Goal: Task Accomplishment & Management: Complete application form

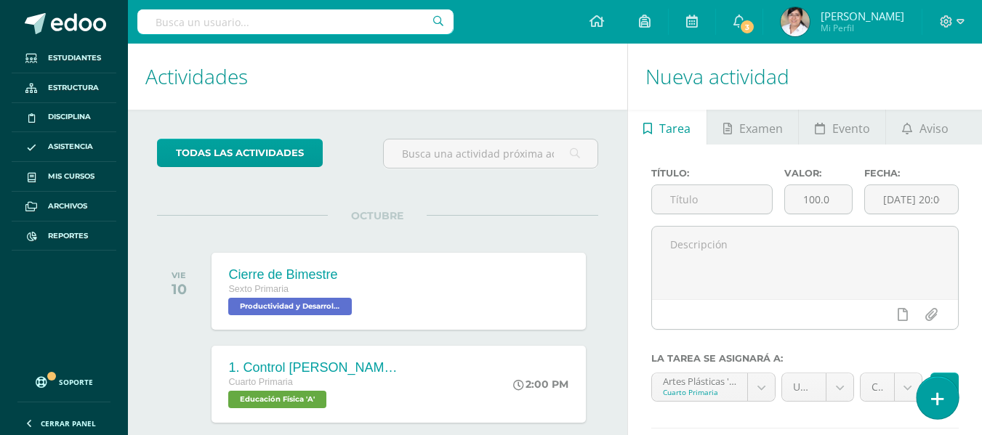
click at [945, 399] on link at bounding box center [936, 397] width 41 height 42
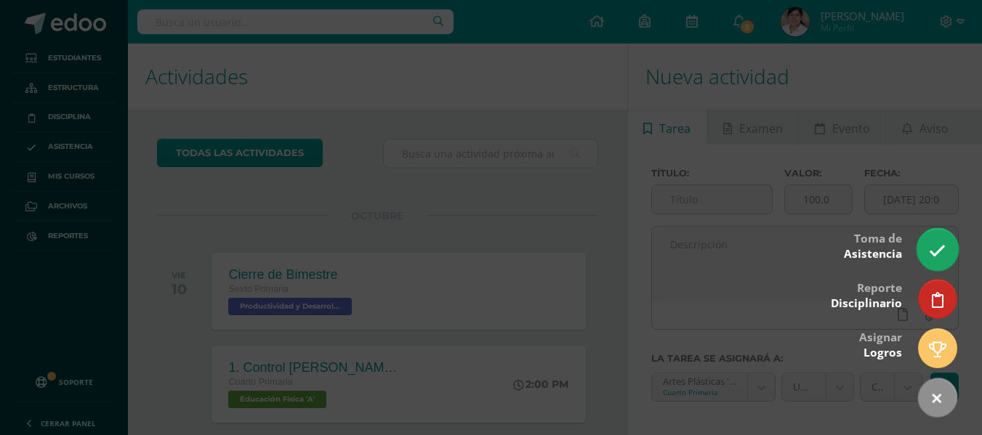
click at [946, 257] on link at bounding box center [936, 249] width 41 height 42
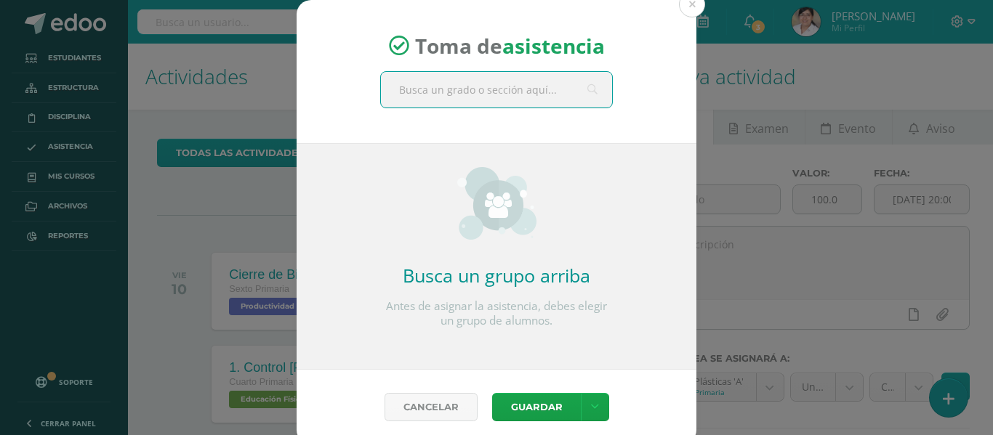
click at [431, 97] on input "text" at bounding box center [496, 90] width 231 height 36
type input "cuarto"
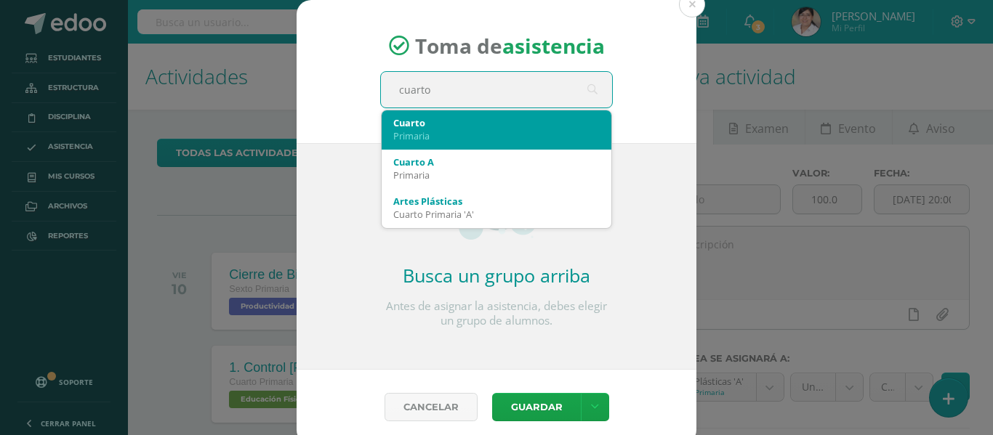
click at [441, 125] on div "Cuarto" at bounding box center [496, 122] width 206 height 13
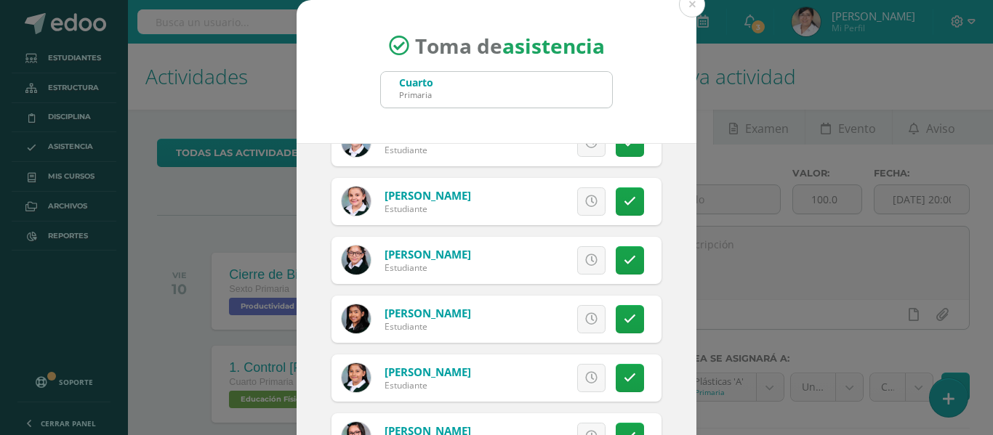
scroll to position [218, 0]
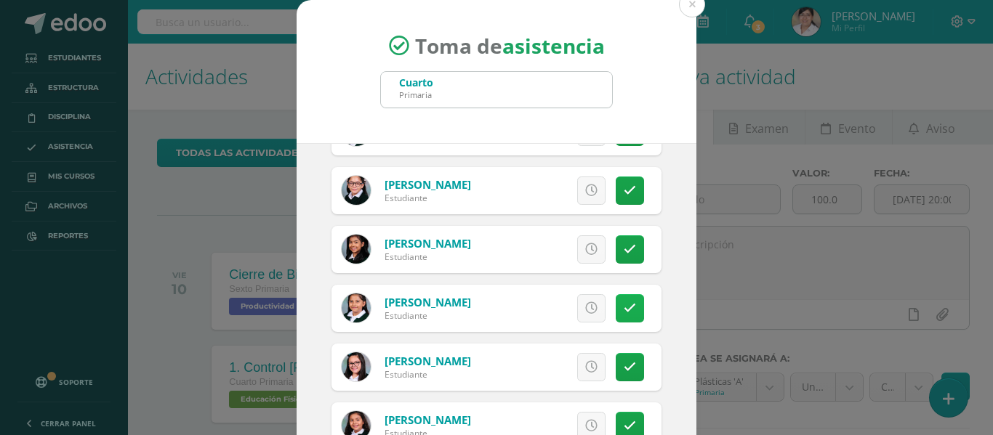
click at [615, 298] on link at bounding box center [629, 308] width 28 height 28
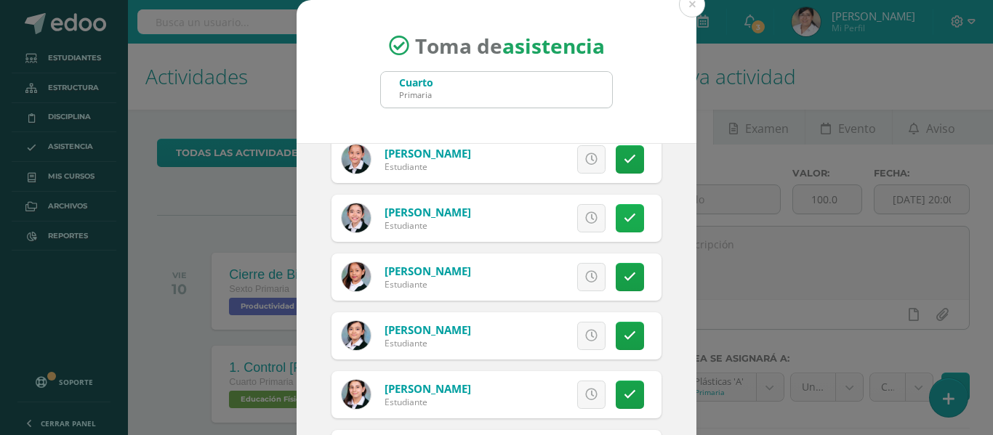
scroll to position [799, 0]
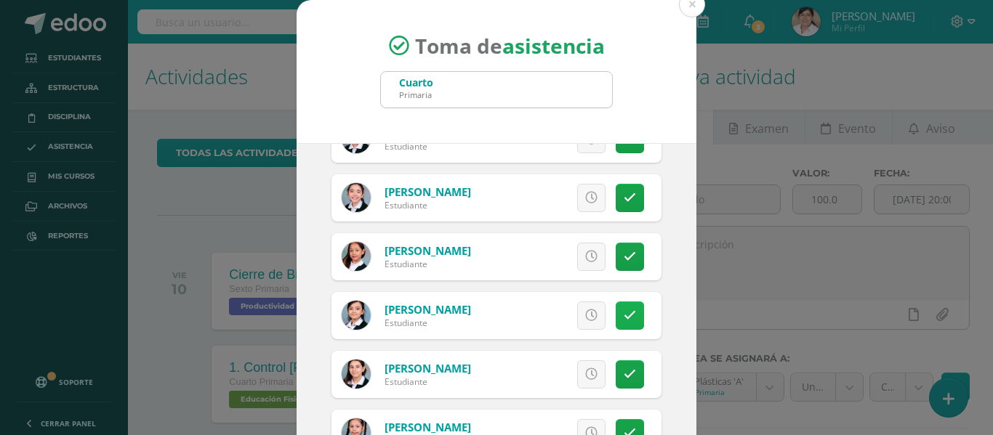
click at [623, 315] on icon at bounding box center [629, 316] width 12 height 12
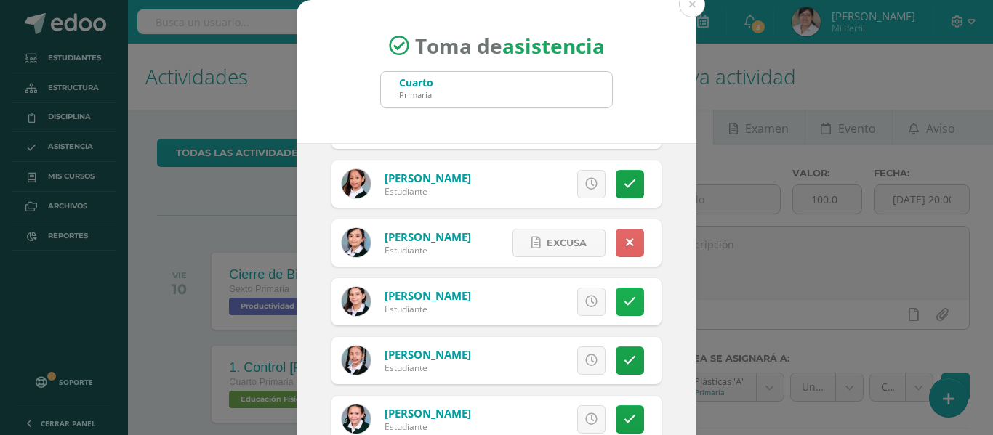
click at [615, 314] on link at bounding box center [629, 302] width 28 height 28
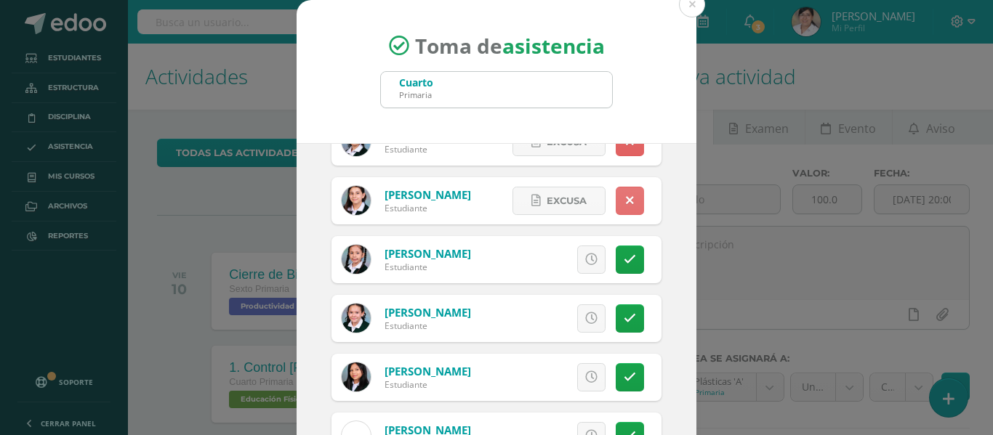
scroll to position [982, 0]
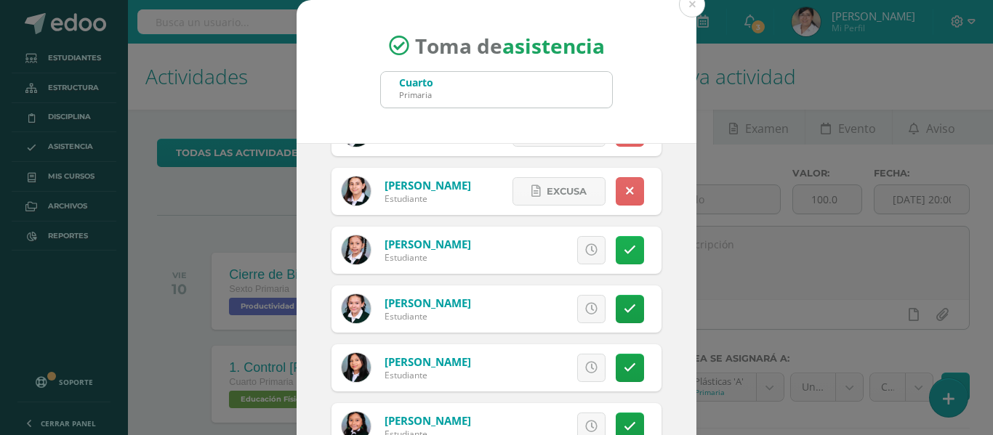
click at [621, 264] on link at bounding box center [629, 250] width 28 height 28
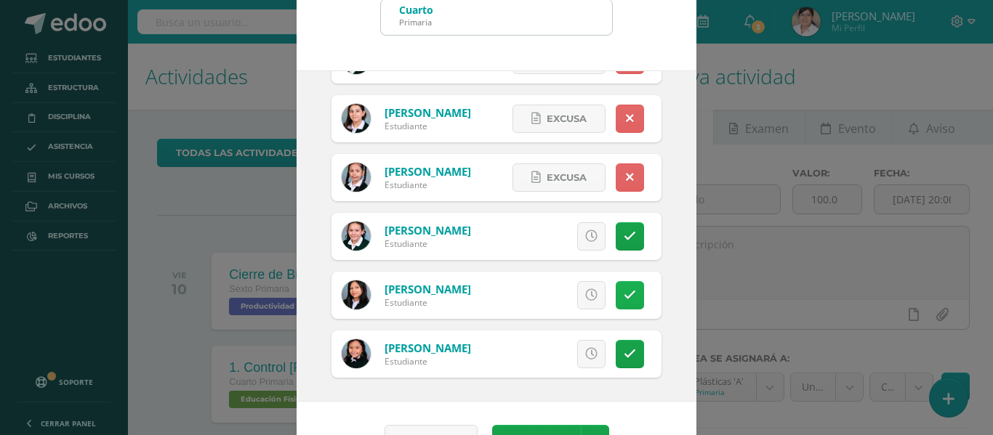
click at [623, 296] on icon at bounding box center [629, 295] width 12 height 12
click at [547, 290] on span "Excusa" at bounding box center [566, 295] width 40 height 27
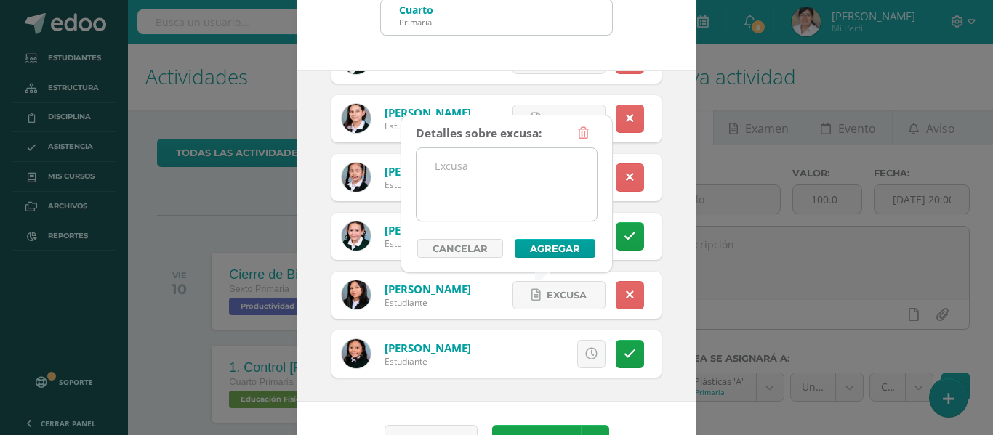
click at [508, 187] on textarea at bounding box center [506, 184] width 180 height 73
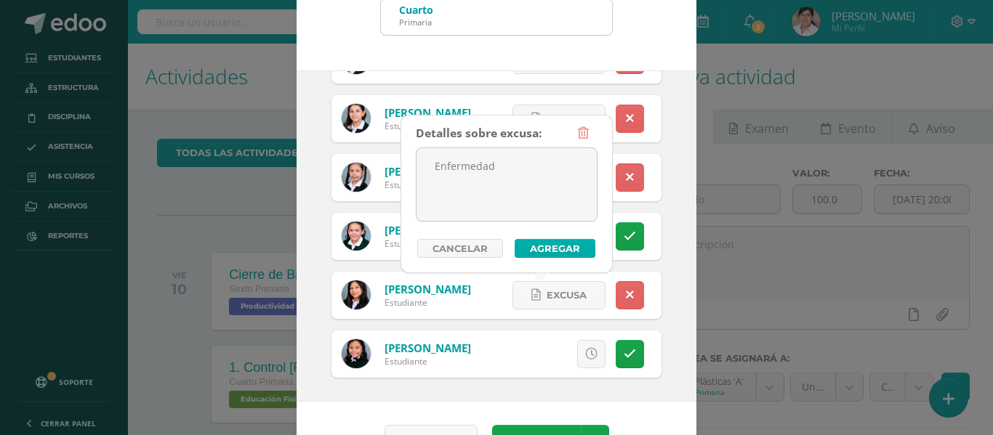
type textarea "Enfermedad"
click at [561, 243] on button "Agregar" at bounding box center [554, 248] width 81 height 19
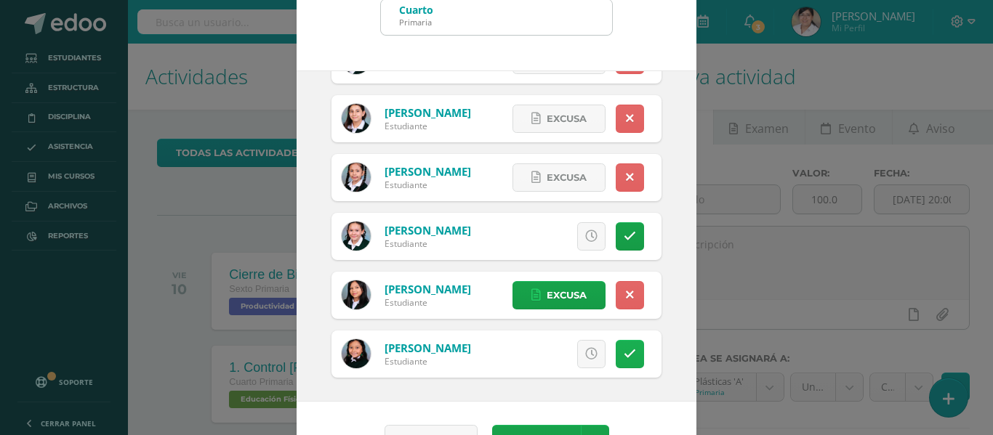
click at [623, 353] on icon at bounding box center [629, 354] width 12 height 12
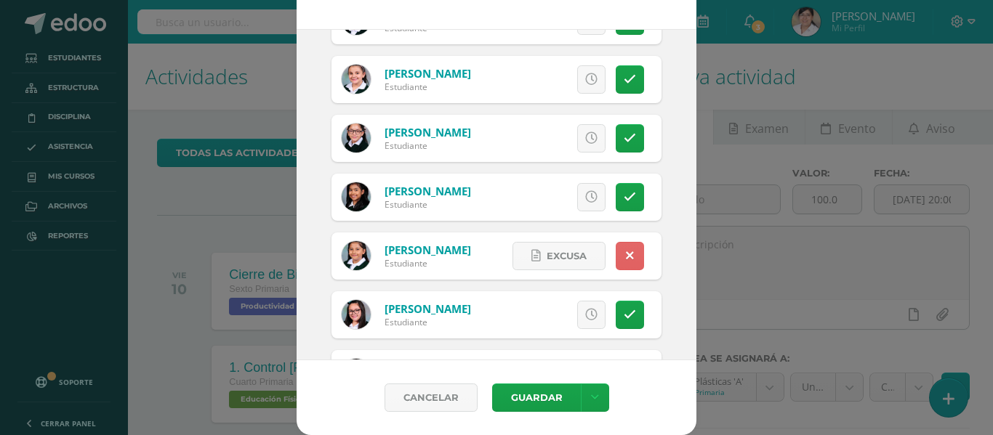
scroll to position [218, 0]
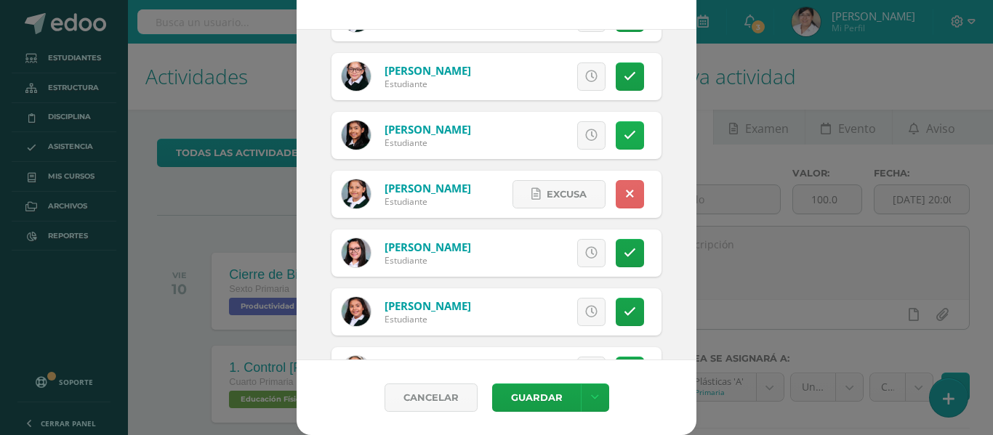
click at [623, 129] on icon at bounding box center [629, 135] width 12 height 12
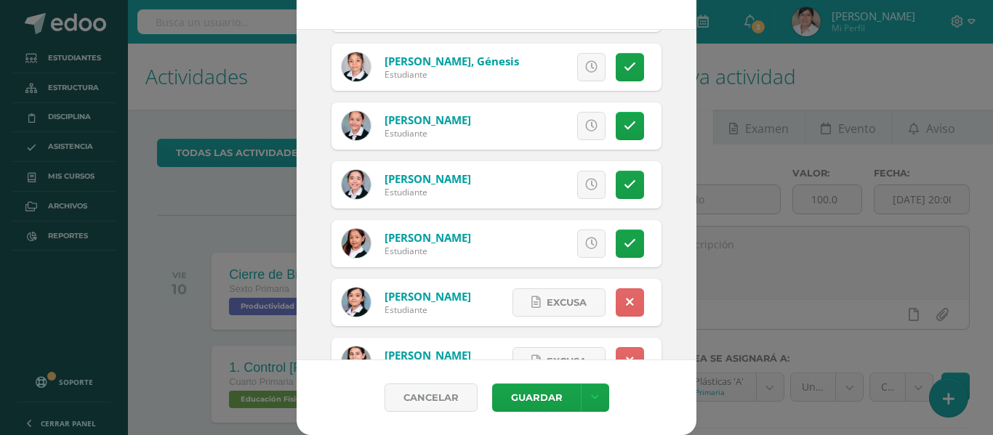
scroll to position [727, 0]
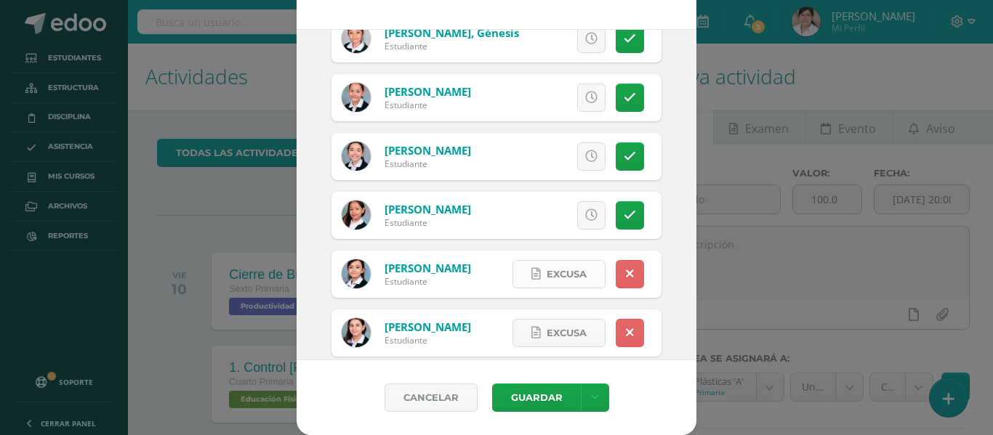
click at [546, 288] on link "Excusa" at bounding box center [558, 274] width 93 height 28
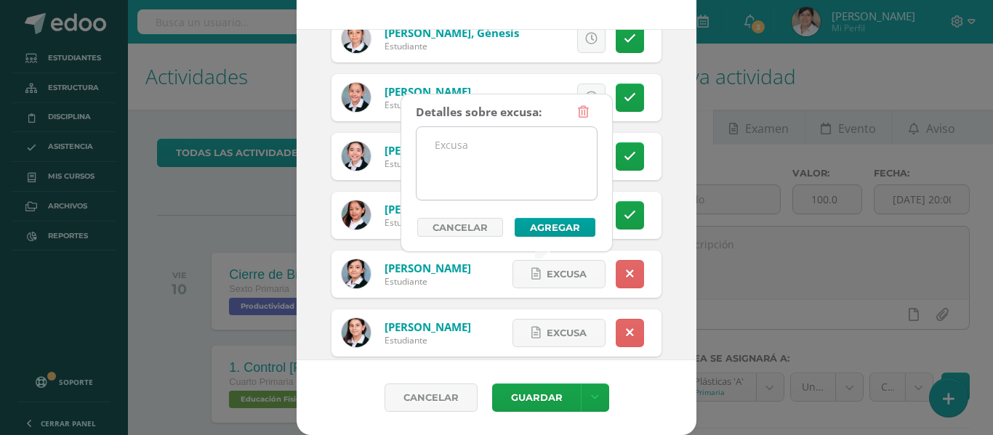
click at [512, 163] on textarea at bounding box center [506, 163] width 180 height 73
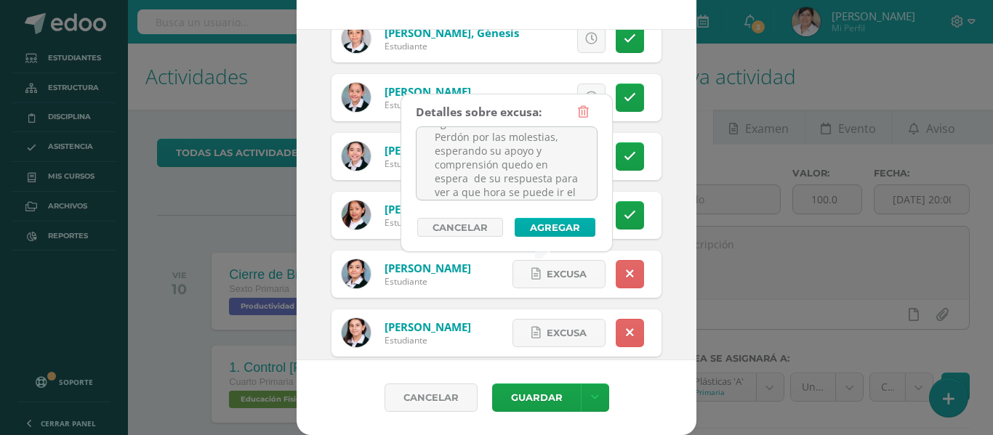
type textarea "Buen día miss Raissa gusto saludarte, bendiciones. El día de hoy decidimos no e…"
click at [551, 230] on button "Agregar" at bounding box center [554, 227] width 81 height 19
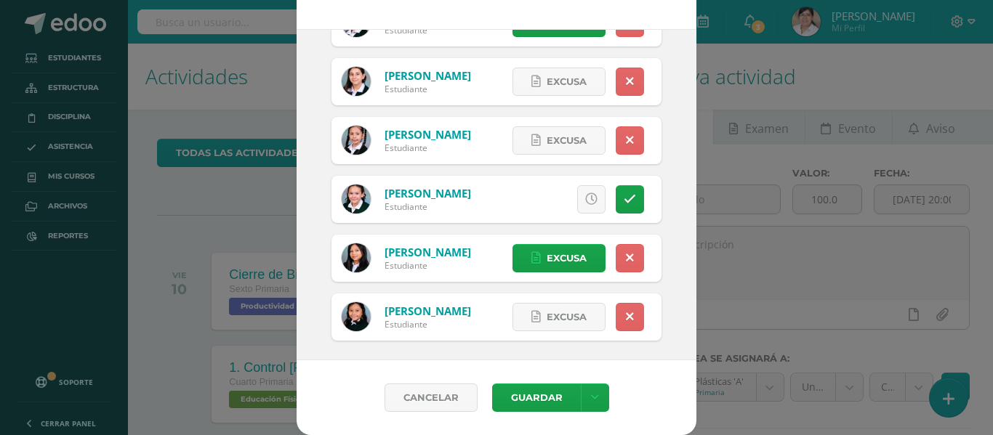
scroll to position [982, 0]
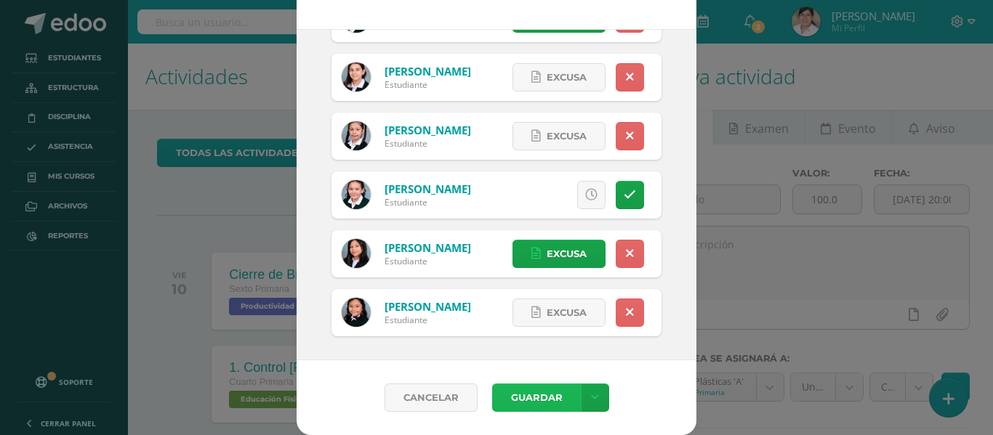
click at [538, 397] on button "Guardar" at bounding box center [536, 398] width 89 height 28
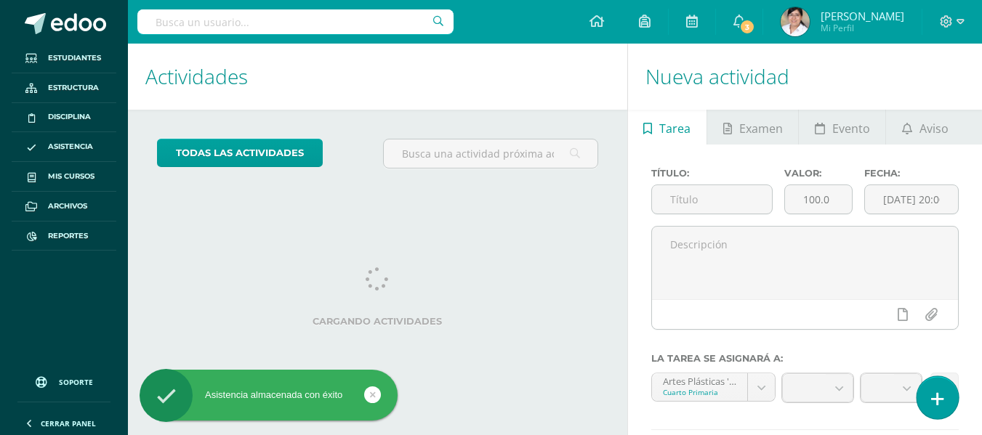
click at [940, 397] on icon at bounding box center [937, 399] width 13 height 17
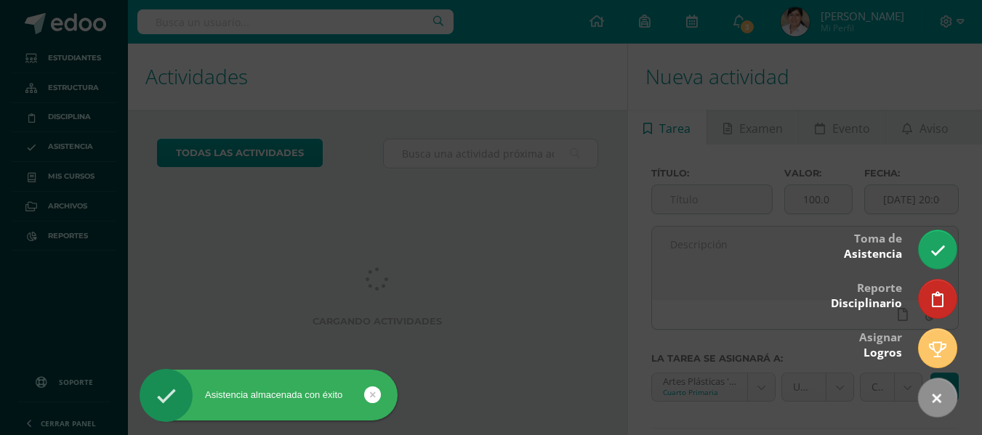
click at [948, 230] on div at bounding box center [491, 217] width 982 height 435
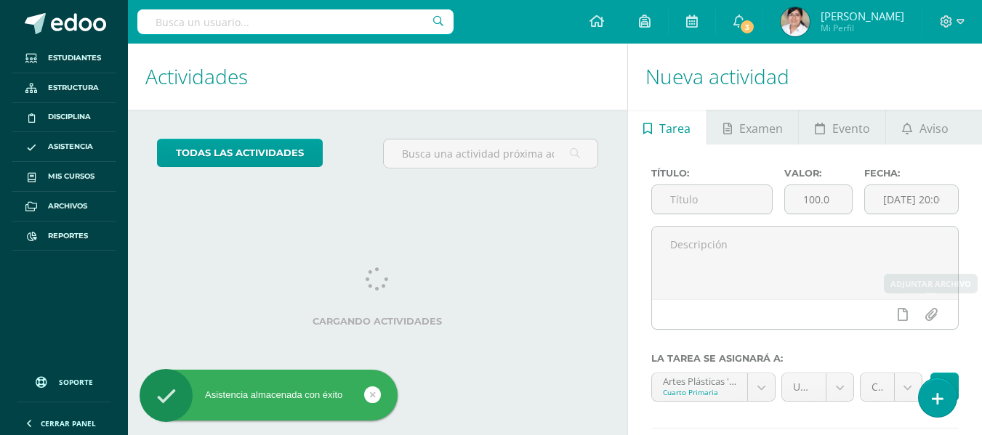
drag, startPoint x: 926, startPoint y: 384, endPoint x: 933, endPoint y: 370, distance: 16.2
click at [926, 386] on link at bounding box center [937, 398] width 38 height 39
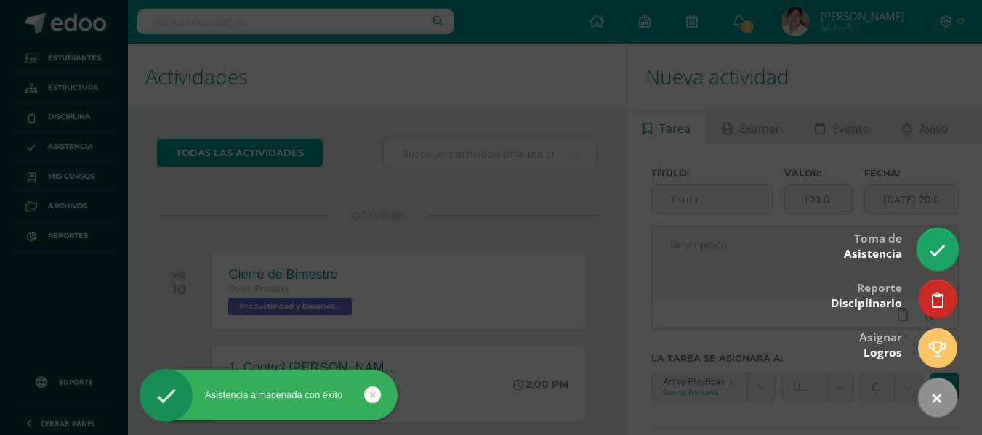
click at [939, 254] on icon at bounding box center [937, 251] width 17 height 17
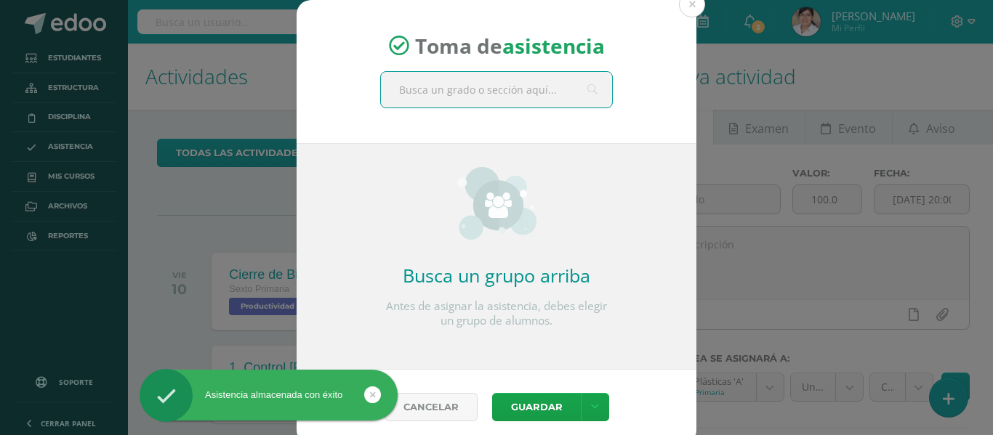
click at [440, 85] on input "text" at bounding box center [496, 90] width 231 height 36
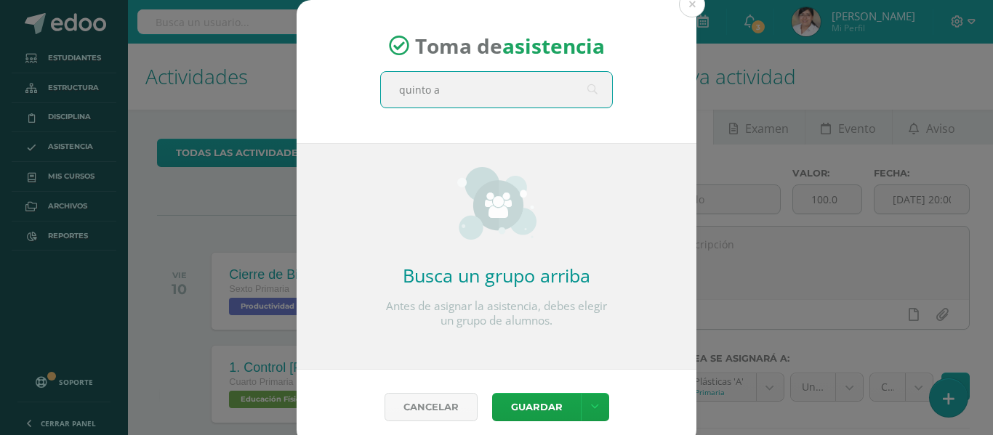
type input "quinto a"
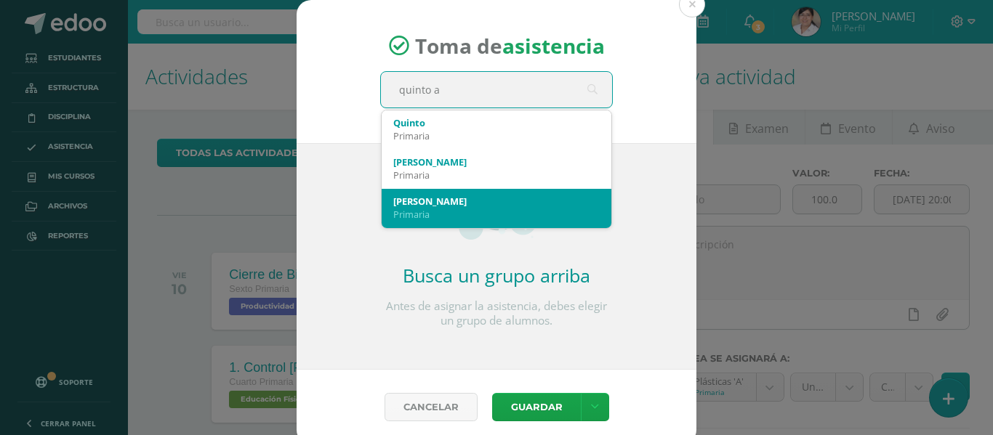
click at [416, 189] on div "Quinto A Primaria" at bounding box center [496, 208] width 206 height 38
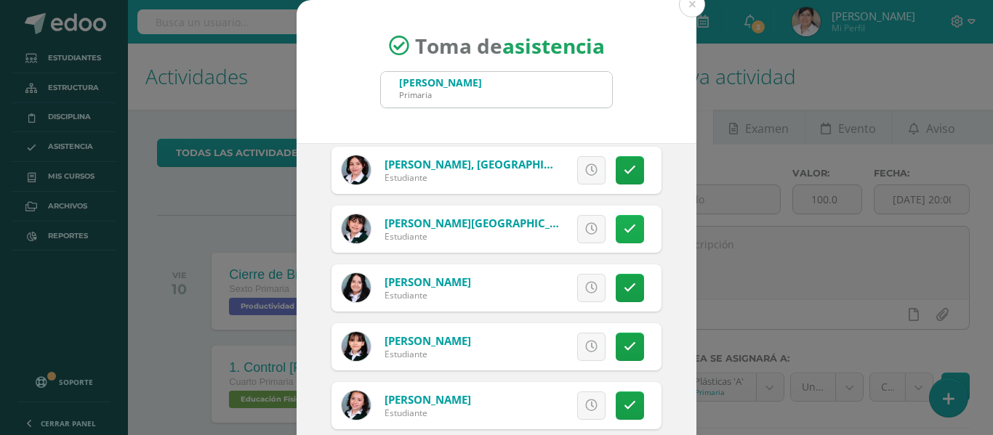
scroll to position [145, 0]
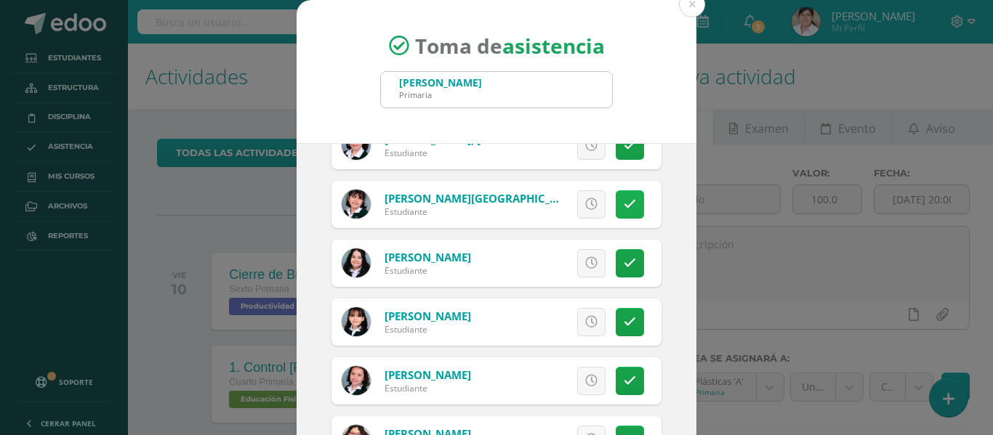
click at [623, 259] on icon at bounding box center [629, 263] width 12 height 12
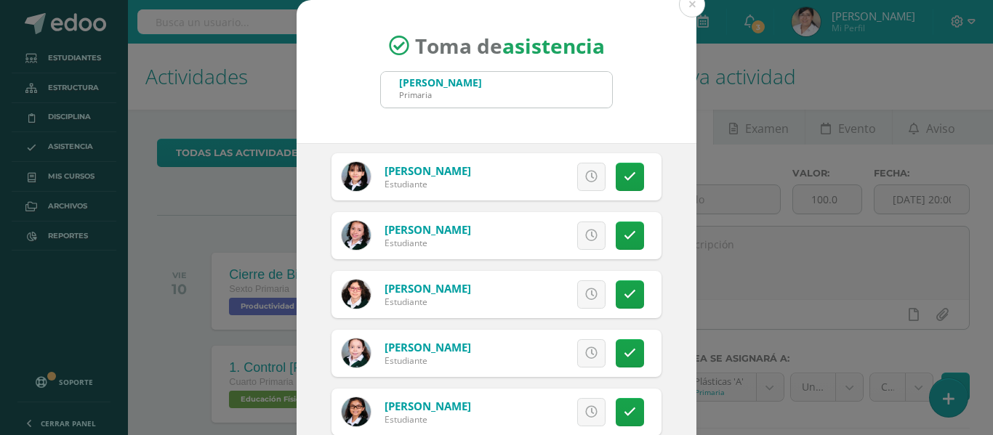
scroll to position [363, 0]
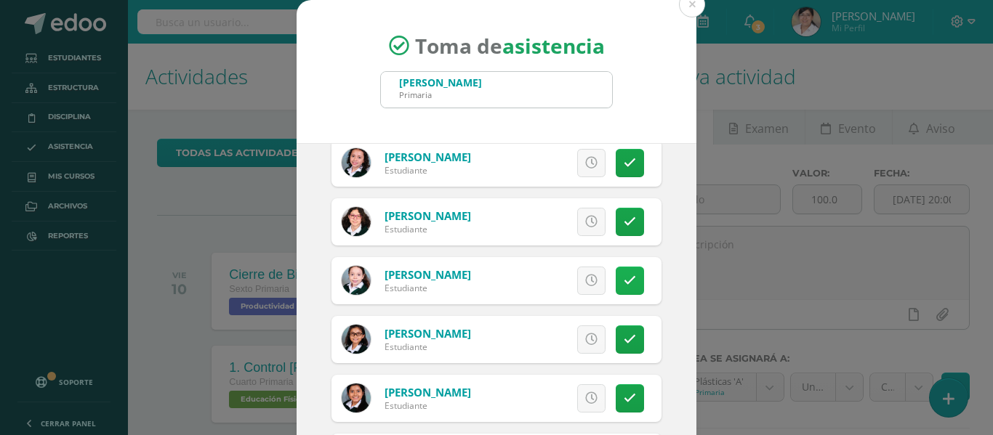
click at [623, 284] on icon at bounding box center [629, 281] width 12 height 12
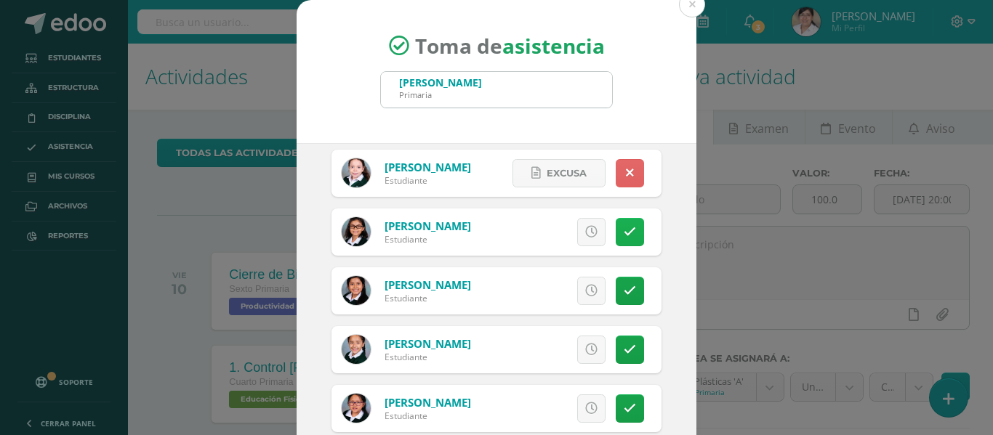
scroll to position [509, 0]
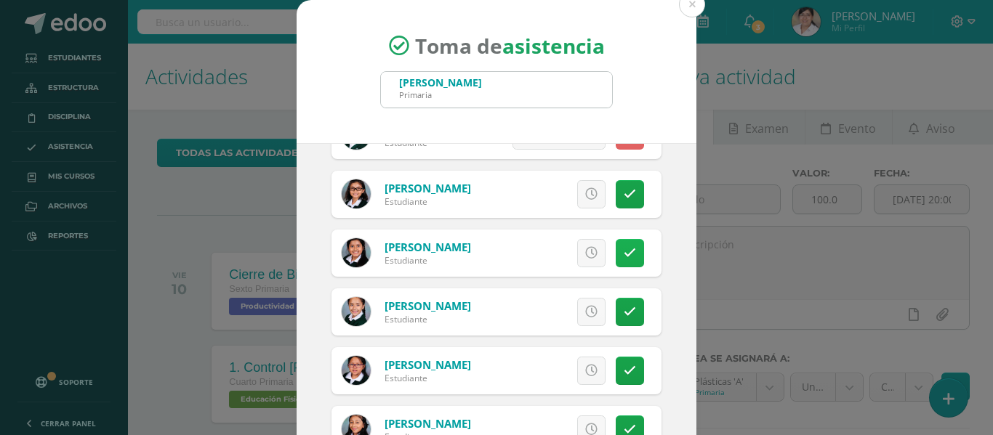
click at [623, 256] on icon at bounding box center [629, 253] width 12 height 12
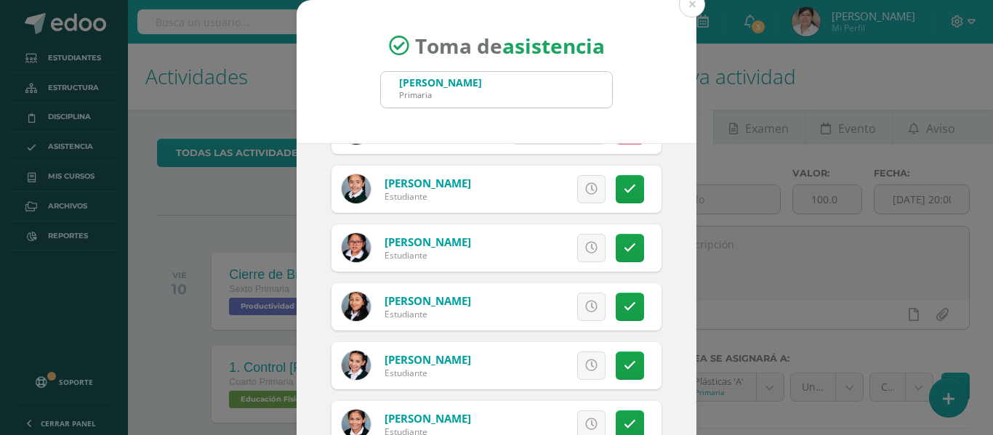
scroll to position [654, 0]
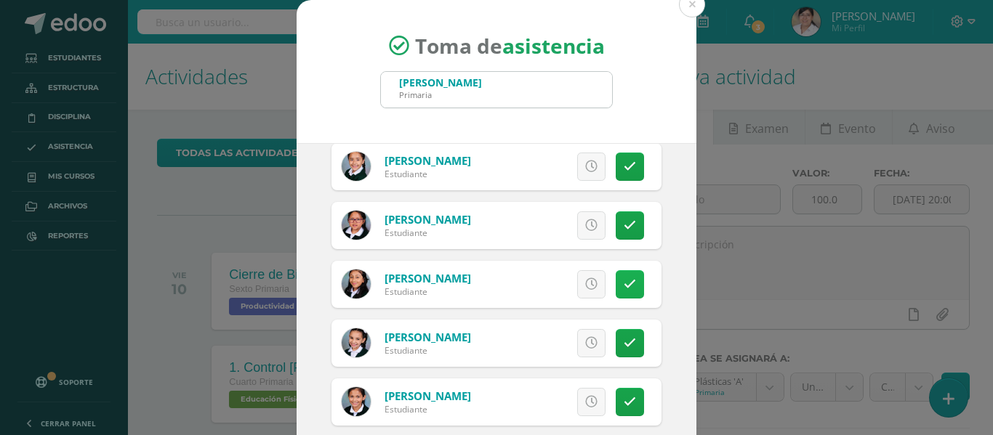
click at [623, 288] on icon at bounding box center [629, 284] width 12 height 12
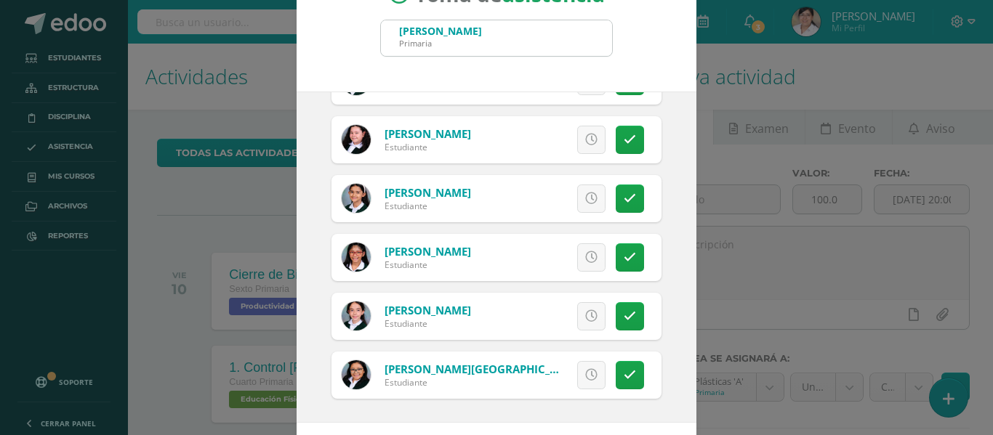
scroll to position [114, 0]
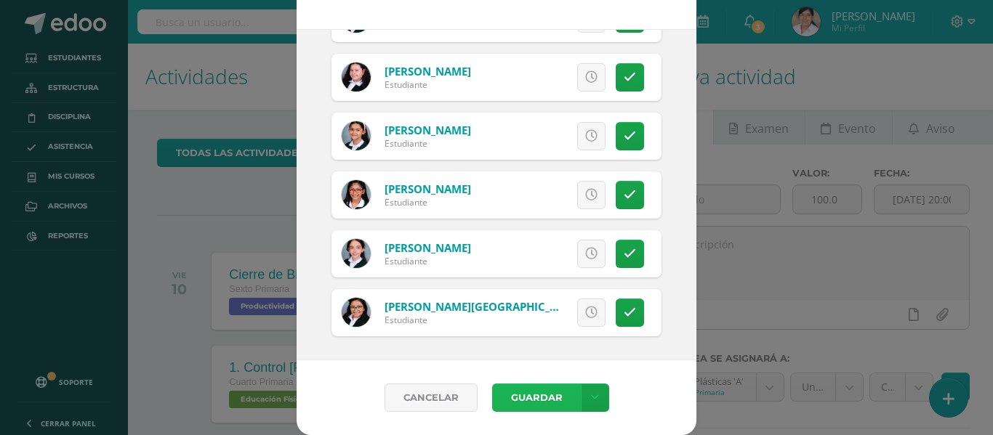
click at [533, 407] on button "Guardar" at bounding box center [536, 398] width 89 height 28
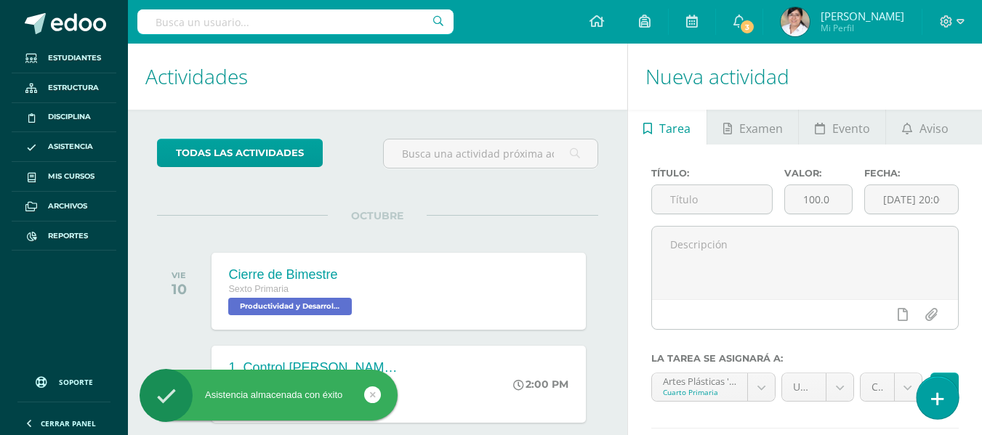
click at [945, 392] on link at bounding box center [936, 397] width 41 height 42
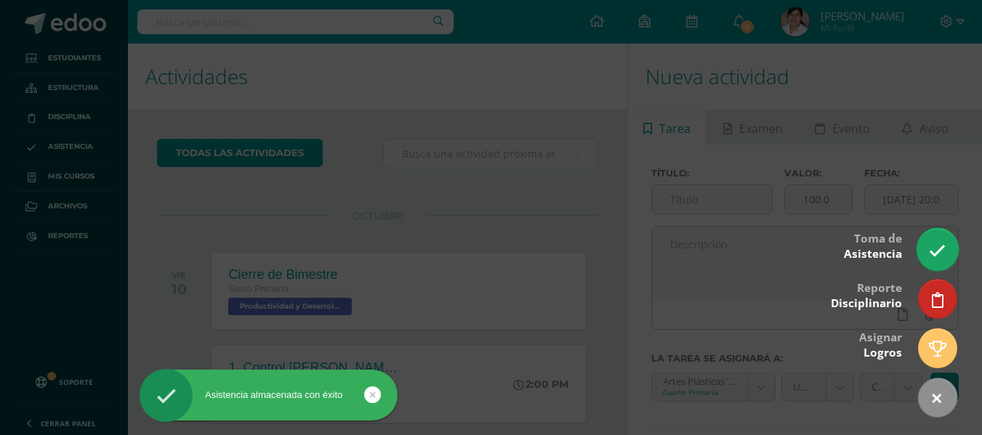
click at [942, 264] on link at bounding box center [936, 249] width 41 height 42
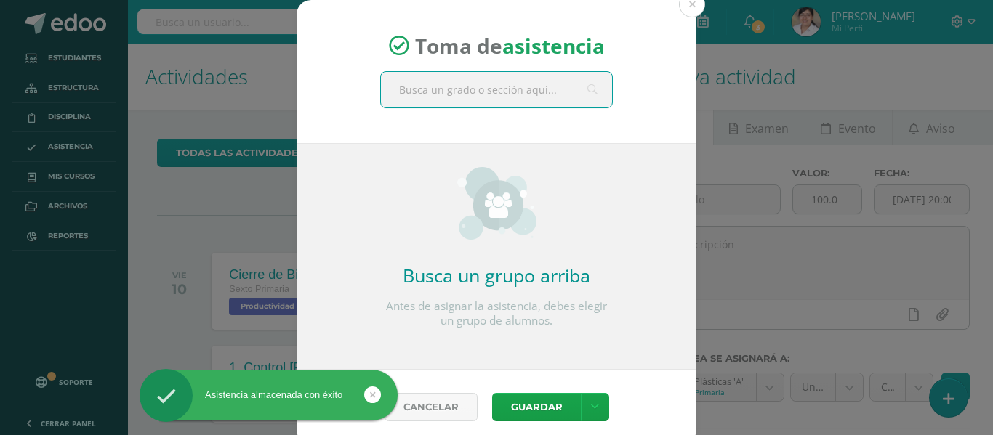
click at [555, 102] on input "text" at bounding box center [496, 90] width 231 height 36
type input "quinto b"
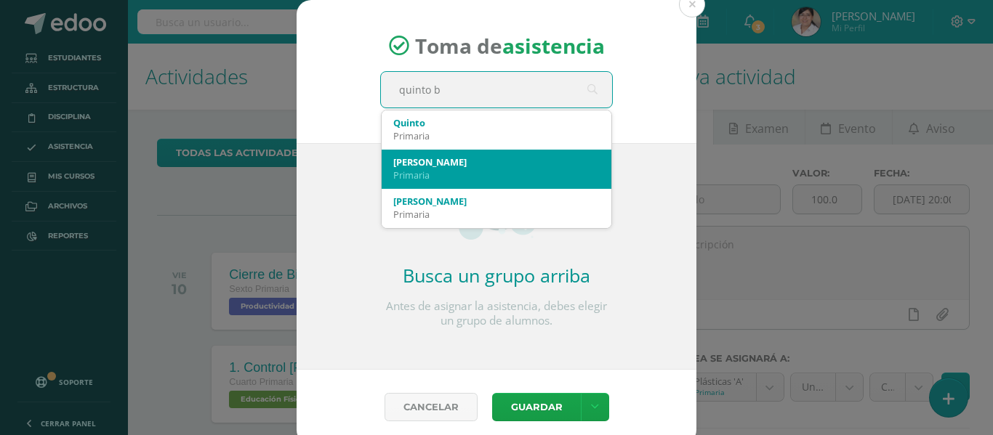
click at [475, 169] on div "Primaria" at bounding box center [496, 175] width 206 height 13
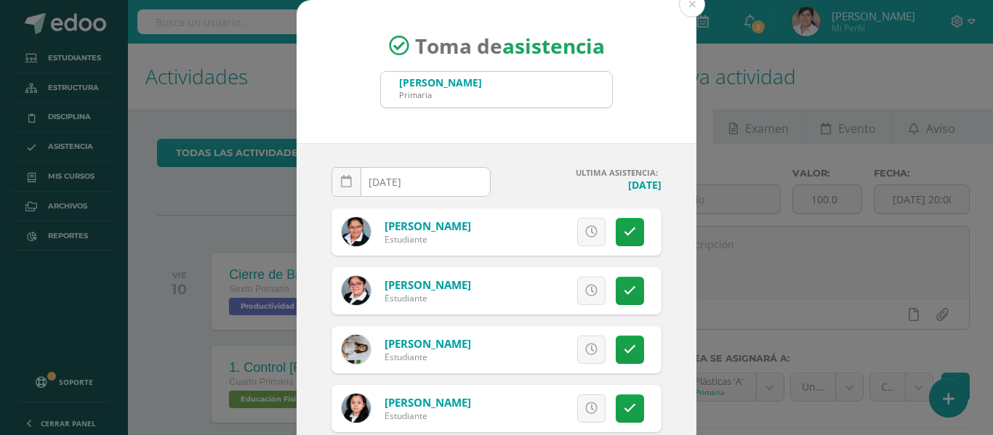
scroll to position [73, 0]
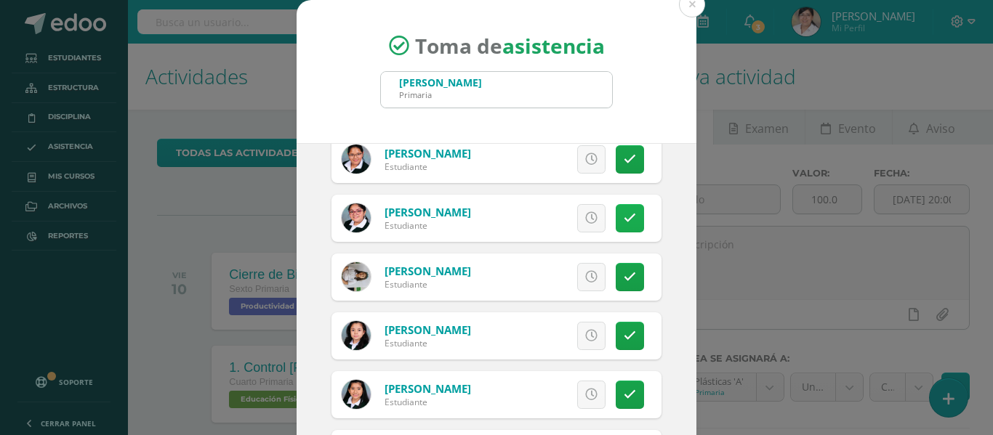
click at [615, 209] on link at bounding box center [629, 218] width 28 height 28
click at [619, 336] on link at bounding box center [629, 336] width 28 height 28
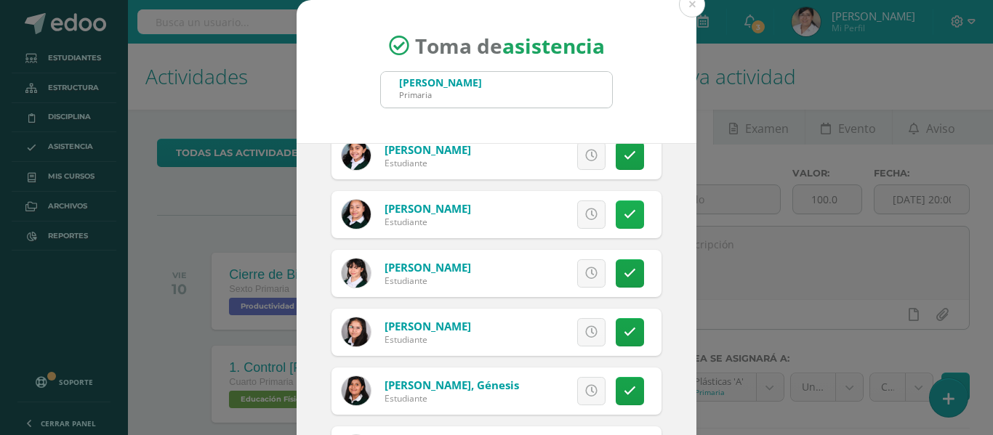
scroll to position [509, 0]
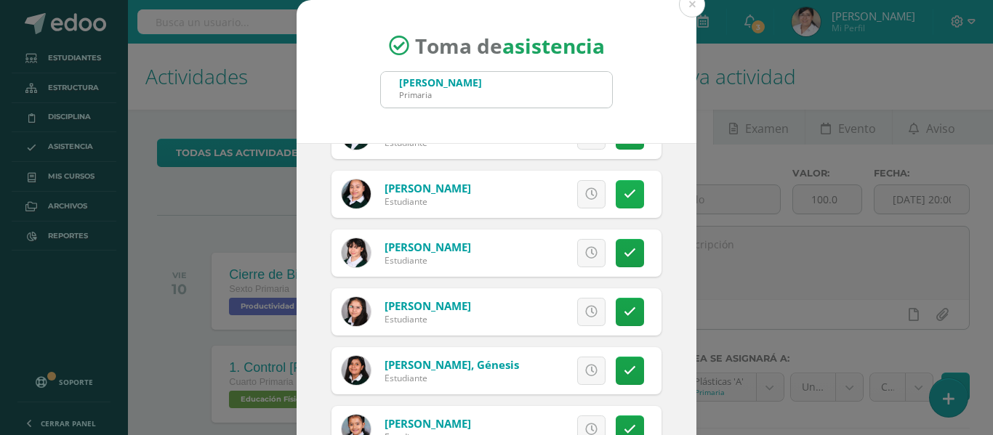
click at [623, 198] on icon at bounding box center [629, 194] width 12 height 12
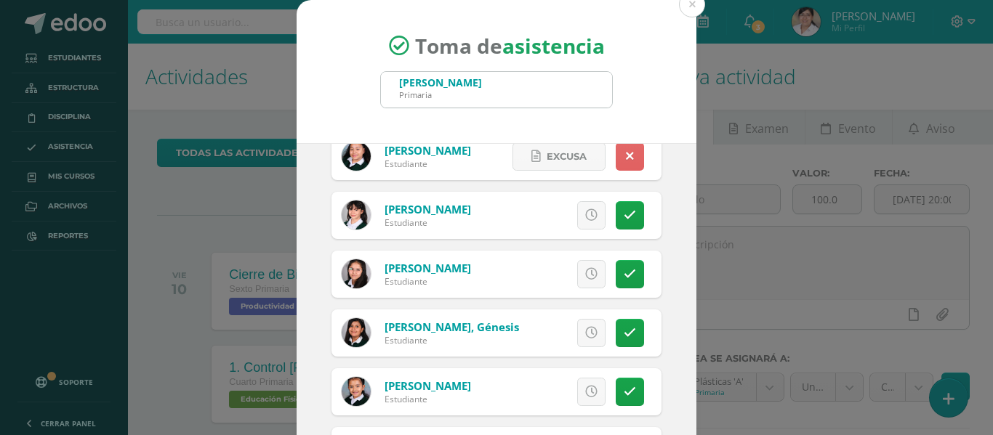
scroll to position [581, 0]
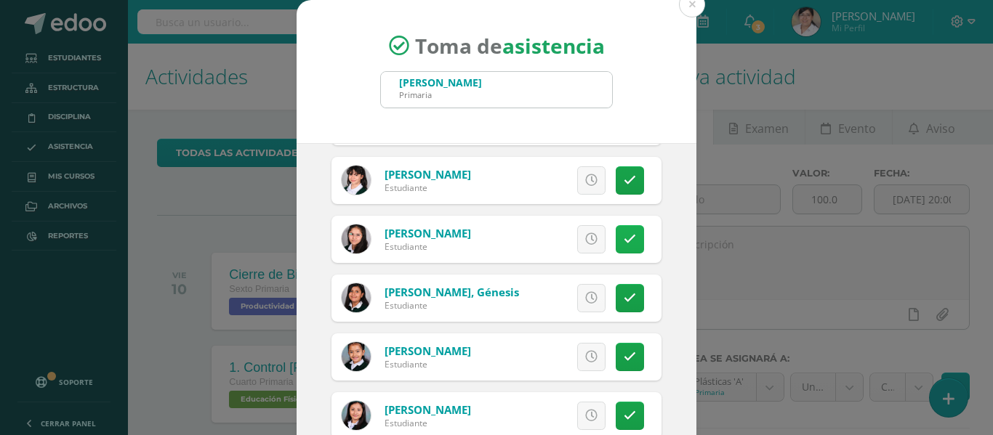
click at [623, 239] on icon at bounding box center [629, 239] width 12 height 12
click at [623, 295] on icon at bounding box center [629, 298] width 12 height 12
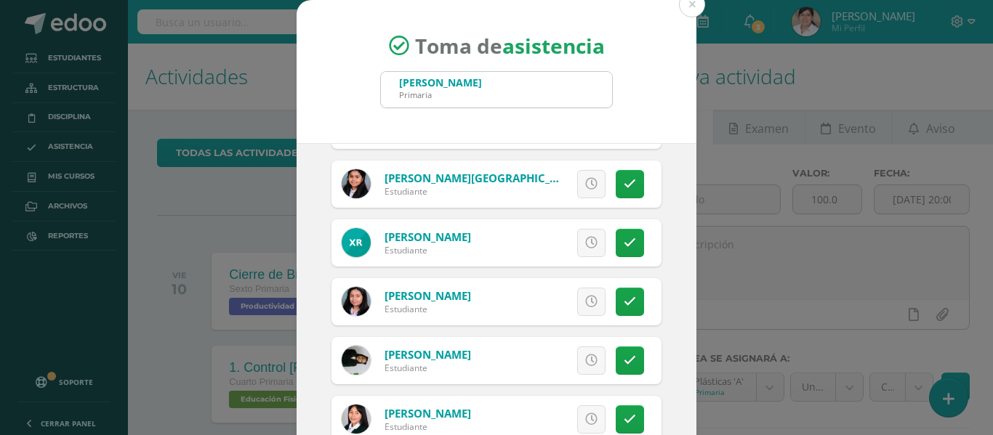
scroll to position [945, 0]
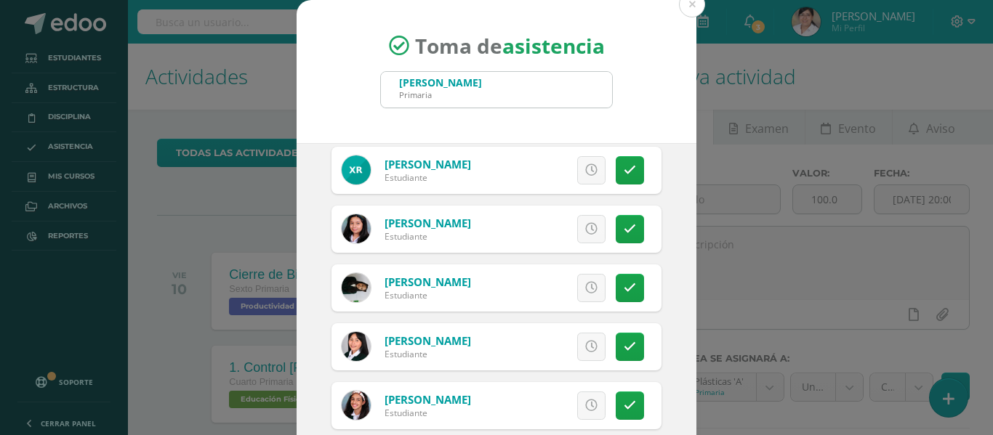
click at [615, 279] on link at bounding box center [629, 288] width 28 height 28
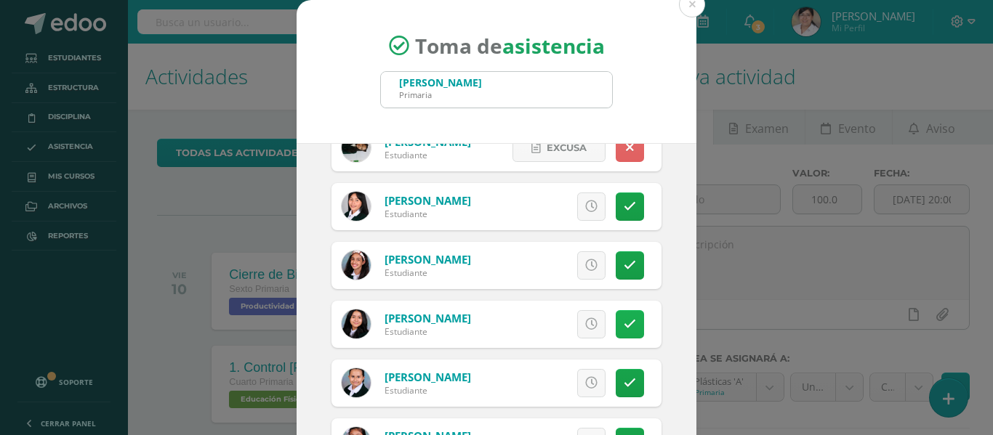
scroll to position [1090, 0]
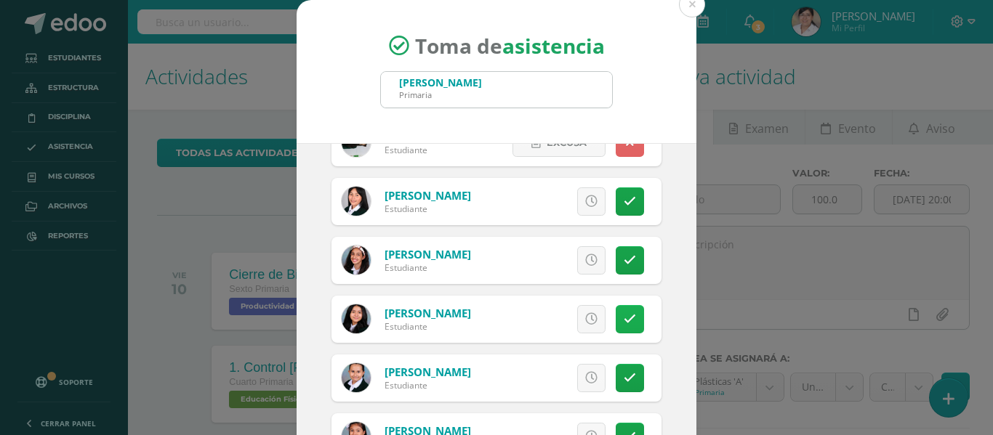
click at [623, 316] on icon at bounding box center [629, 319] width 12 height 12
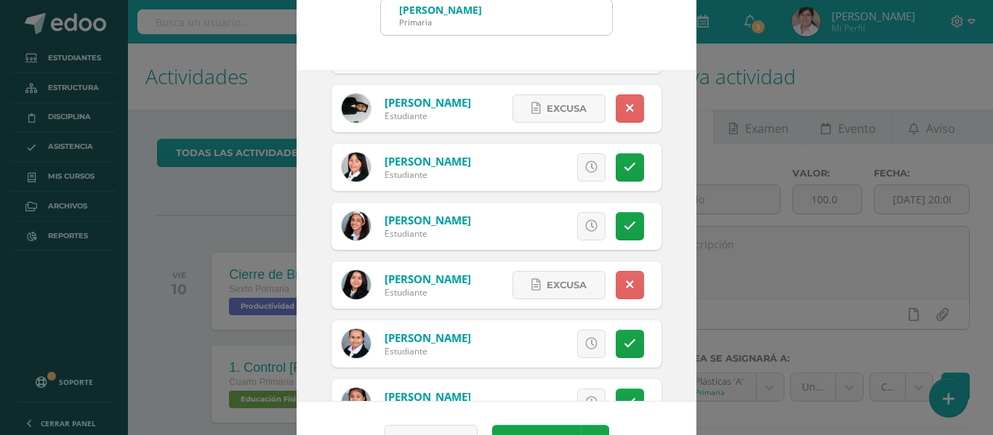
scroll to position [1027, 0]
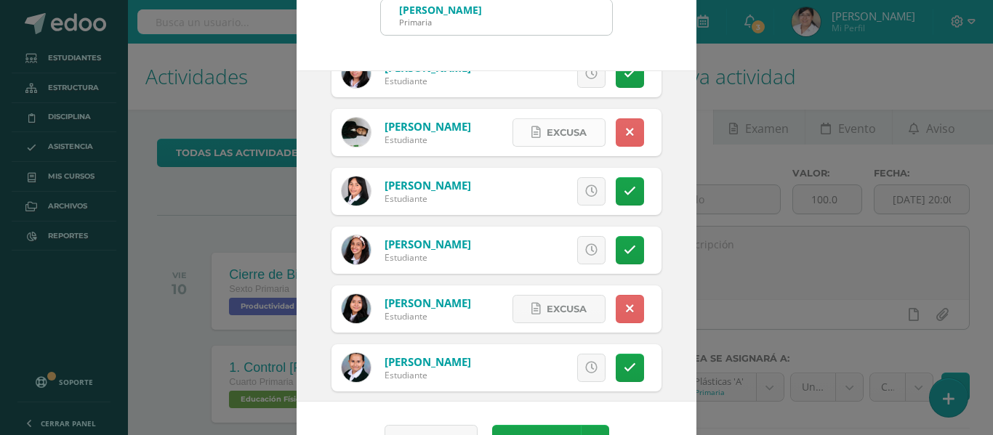
click at [548, 126] on span "Excusa" at bounding box center [566, 132] width 40 height 27
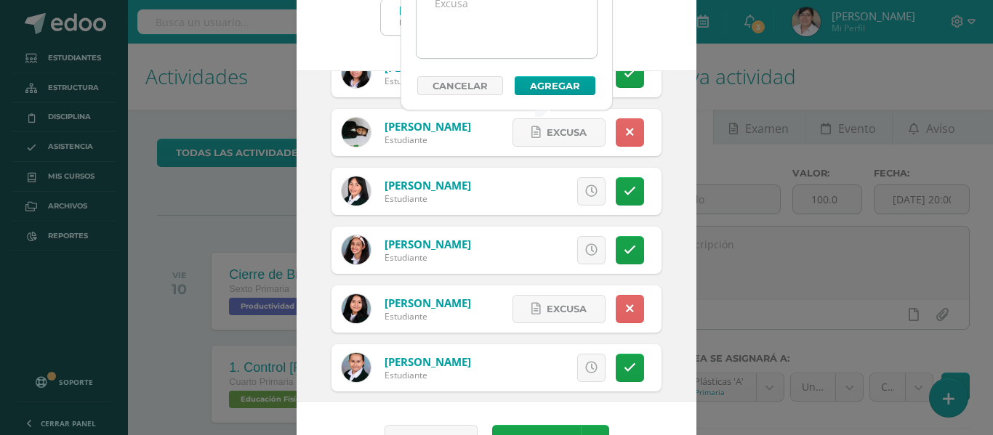
click at [503, 28] on textarea at bounding box center [506, 21] width 180 height 73
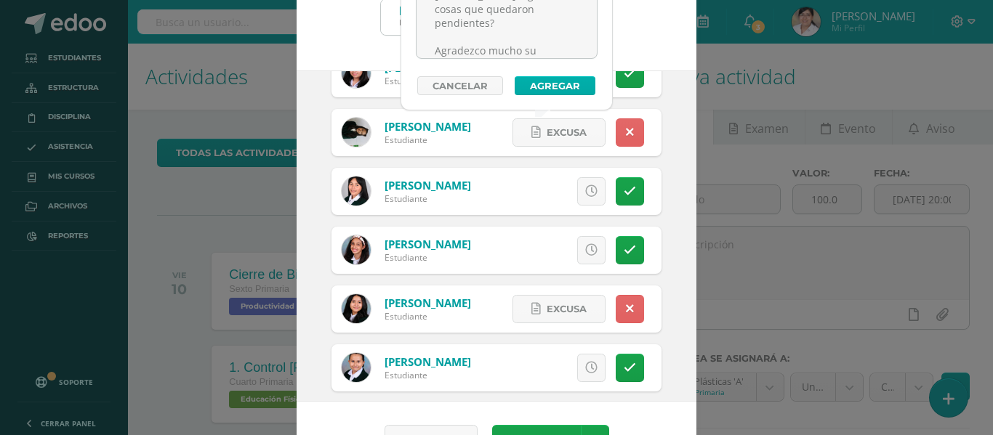
type textarea "Buenos días Miss Raissa, espero se encuentre muy bien. Solamente para comentarl…"
click at [541, 89] on button "Agregar" at bounding box center [554, 85] width 81 height 19
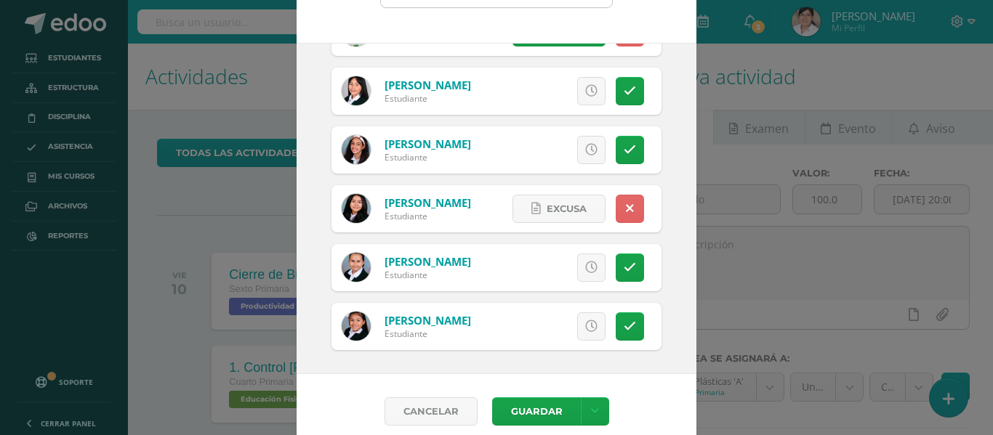
scroll to position [114, 0]
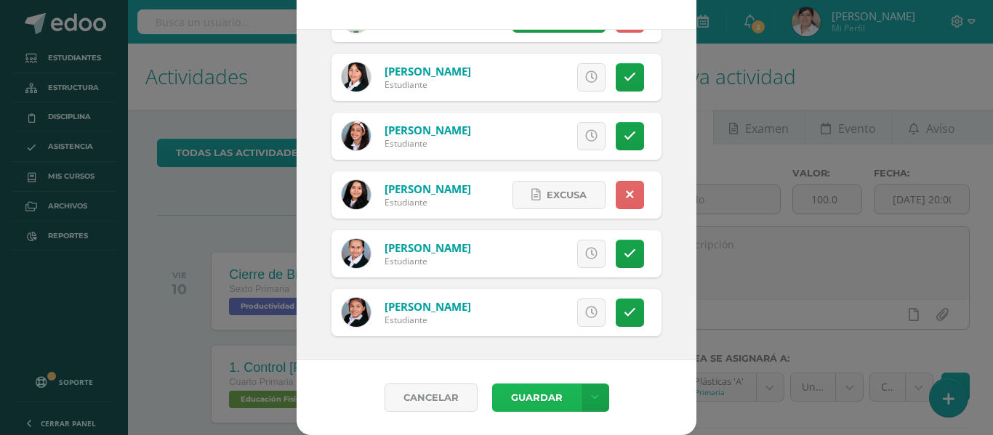
click at [531, 402] on button "Guardar" at bounding box center [536, 398] width 89 height 28
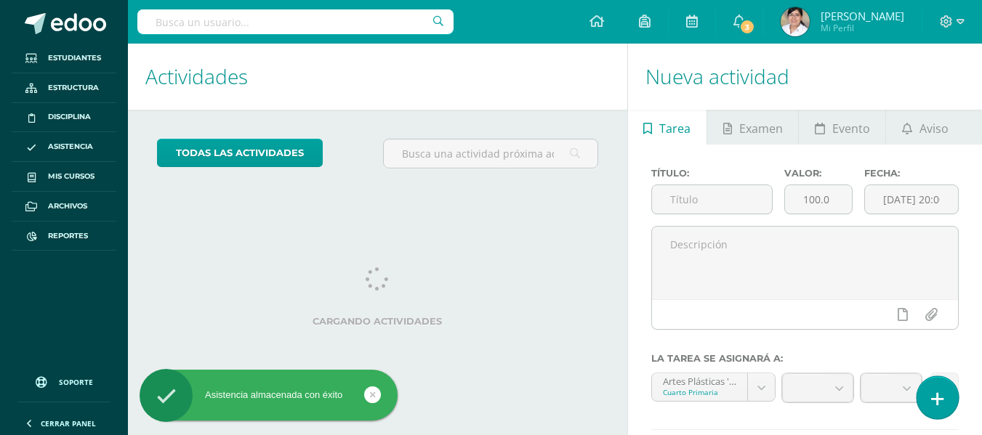
click at [937, 384] on link at bounding box center [936, 397] width 41 height 42
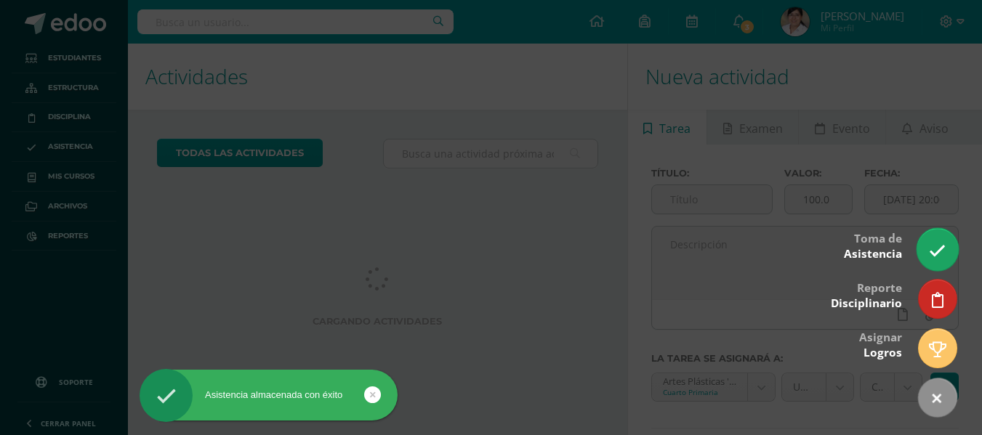
click at [942, 269] on link at bounding box center [936, 249] width 41 height 42
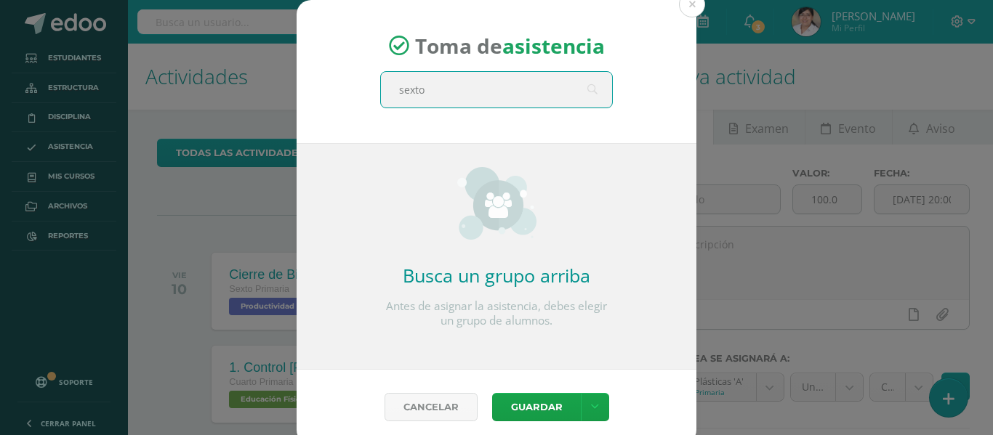
type input "sexto a"
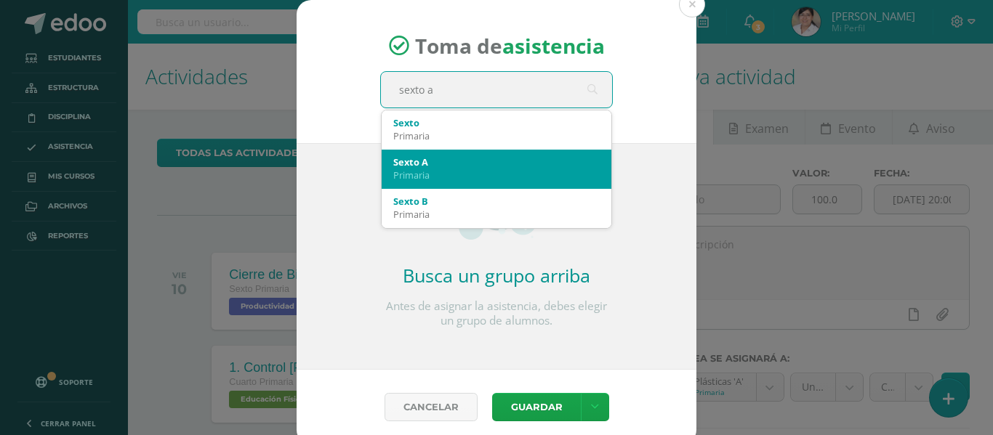
click at [546, 176] on div "Primaria" at bounding box center [496, 175] width 206 height 13
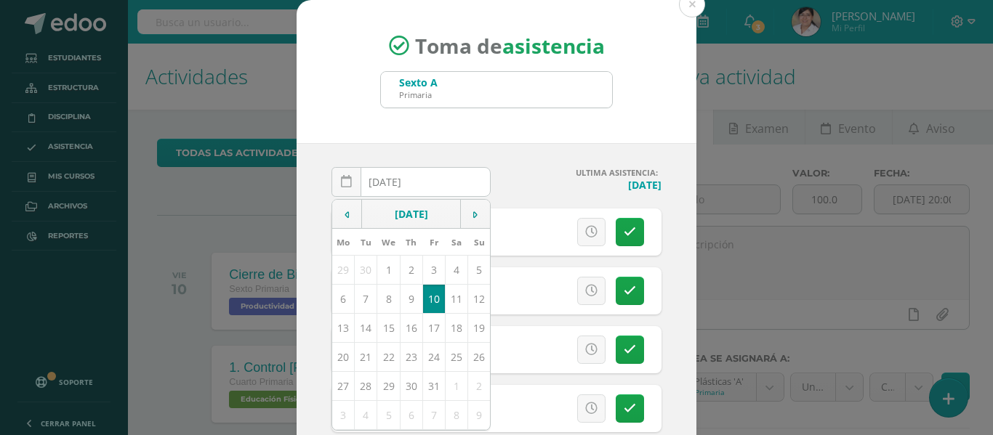
click at [533, 196] on div "ULTIMA ASISTENCIA: Lunes, 6 de octubre" at bounding box center [581, 187] width 171 height 41
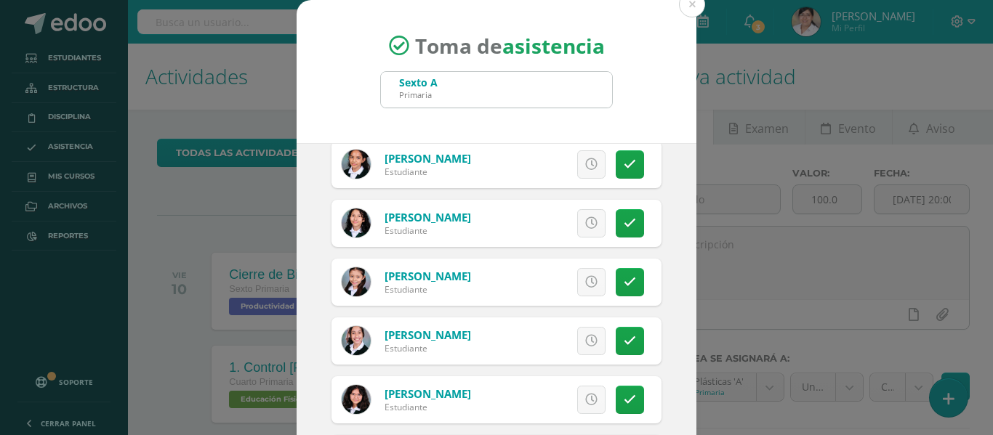
scroll to position [218, 0]
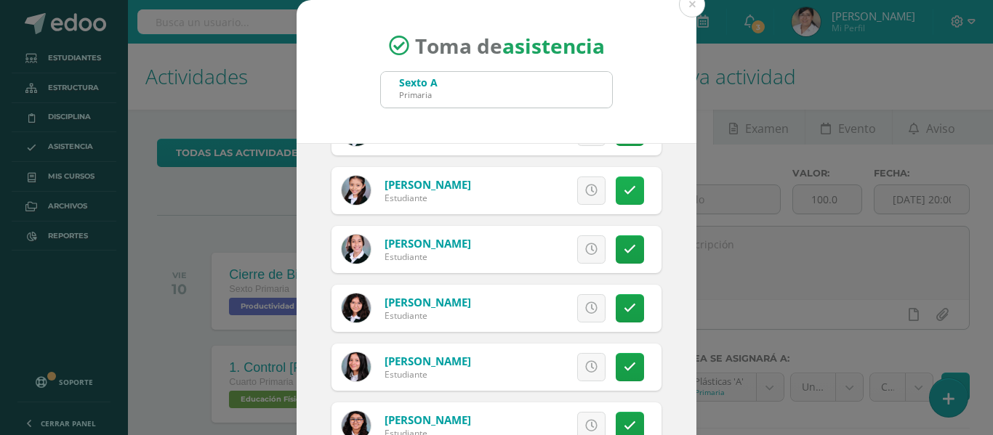
click at [619, 195] on link at bounding box center [629, 191] width 28 height 28
click at [546, 189] on span "Excusa" at bounding box center [566, 190] width 40 height 27
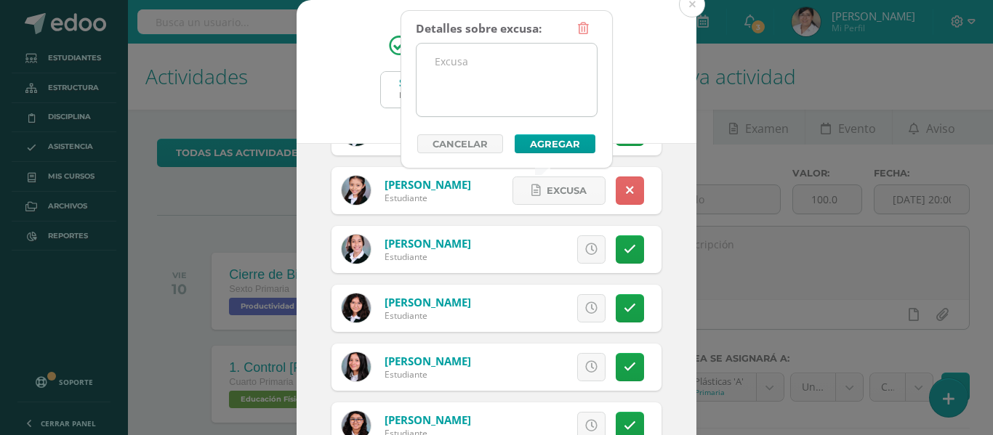
click at [477, 71] on textarea at bounding box center [506, 80] width 180 height 73
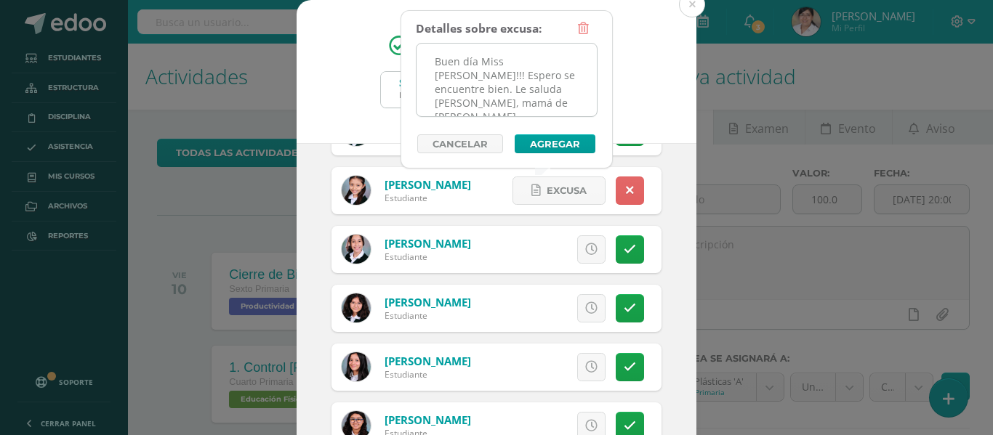
scroll to position [187, 0]
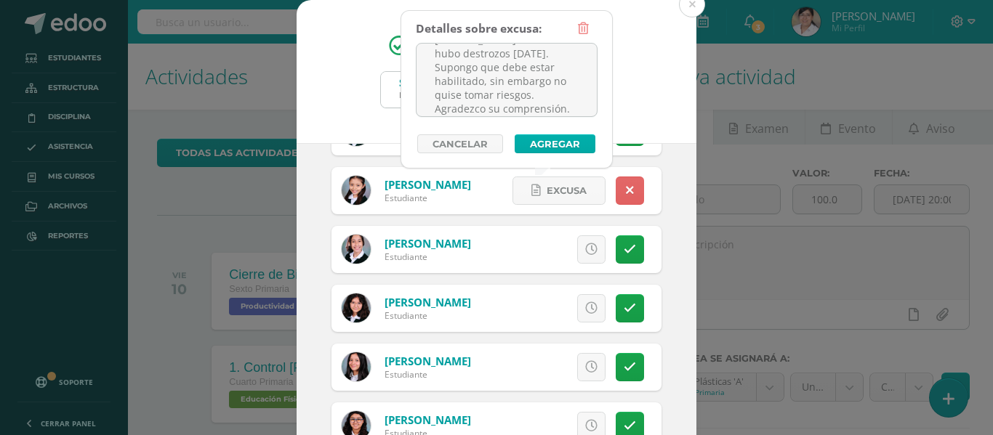
type textarea "Buen día Miss Raissa!!! Espero se encuentre bien. Le saluda Carol Álvarez, mamá…"
click at [559, 145] on button "Agregar" at bounding box center [554, 143] width 81 height 19
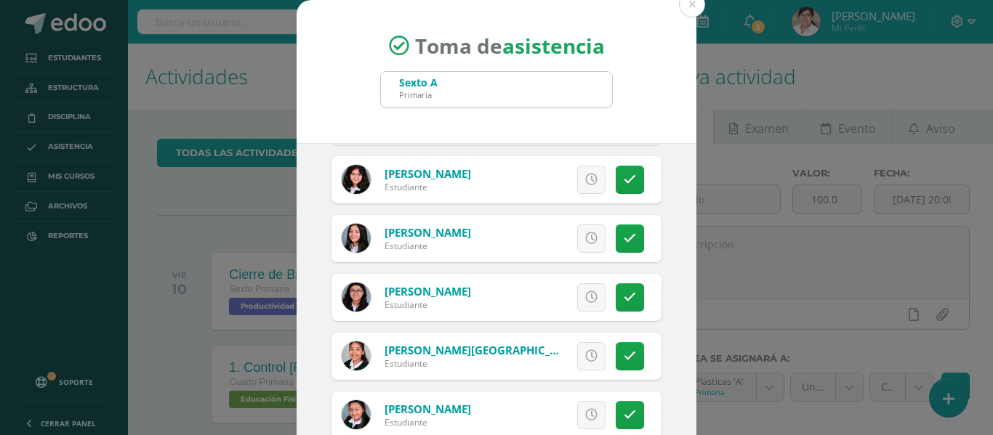
scroll to position [363, 0]
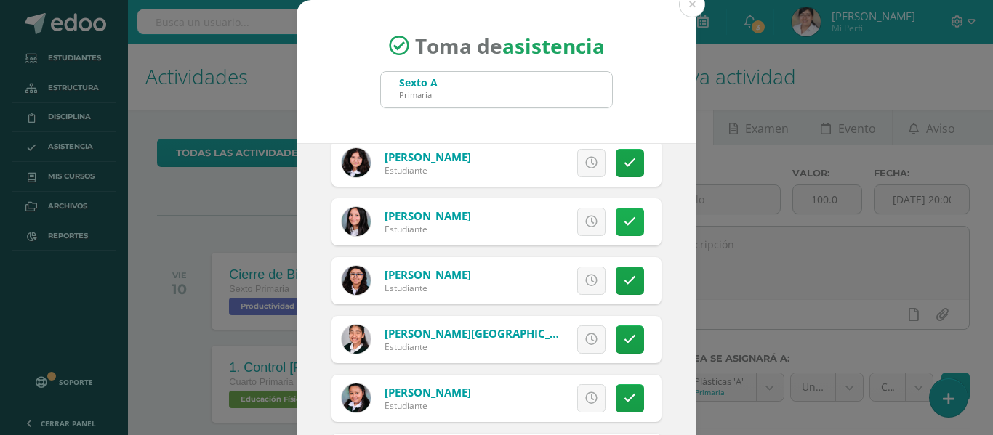
click at [621, 218] on link at bounding box center [629, 222] width 28 height 28
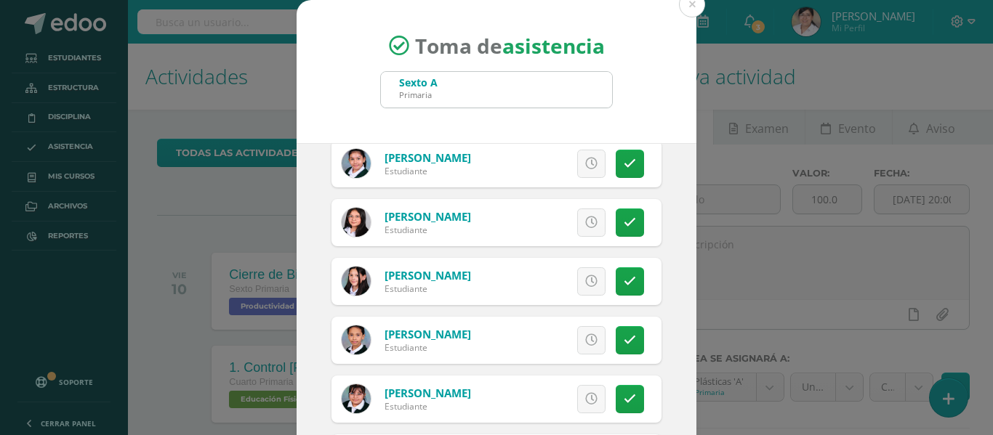
scroll to position [799, 0]
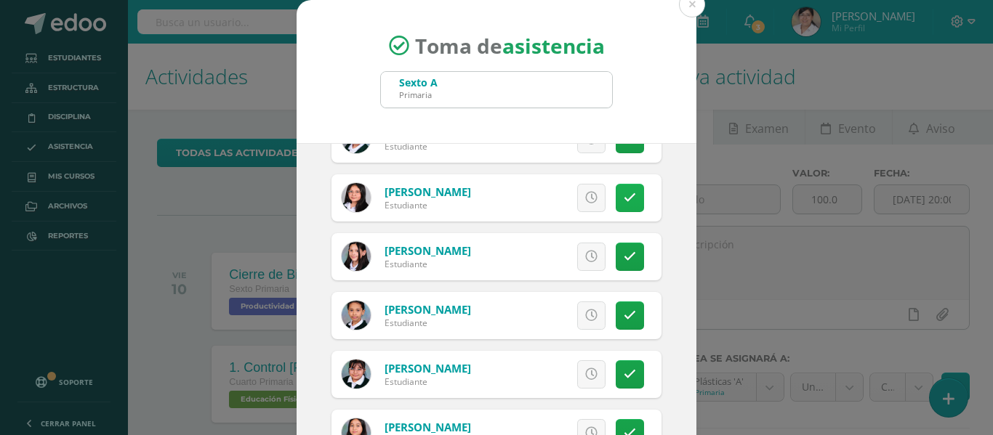
click at [615, 201] on link at bounding box center [629, 198] width 28 height 28
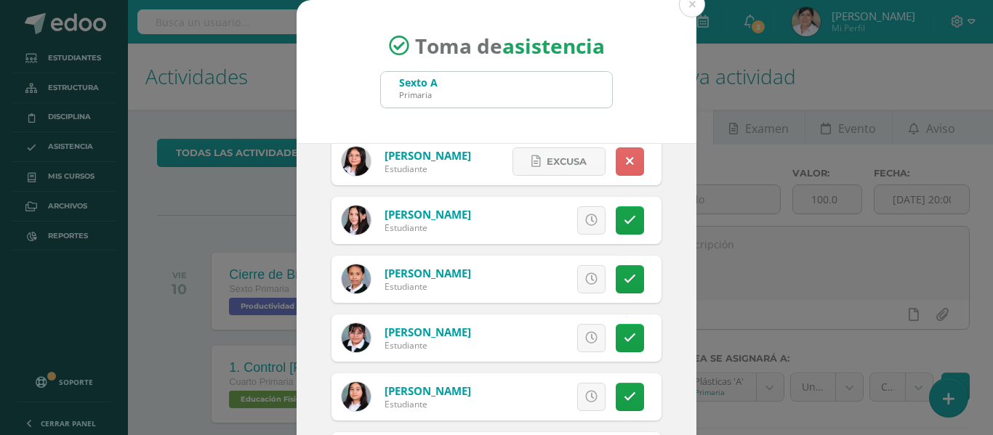
scroll to position [865, 0]
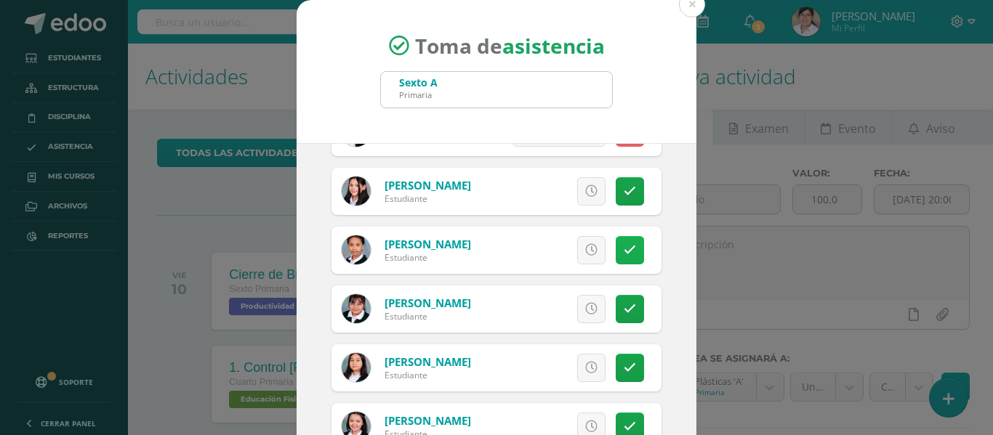
click at [623, 247] on icon at bounding box center [629, 250] width 12 height 12
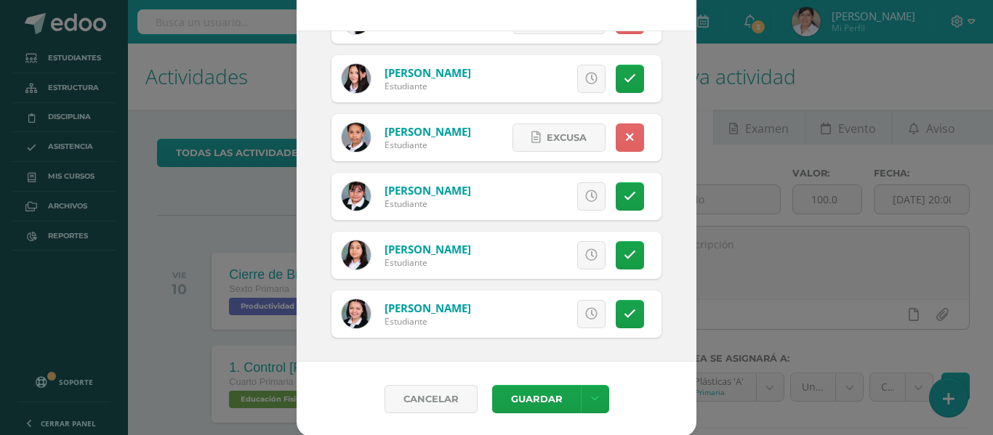
scroll to position [114, 0]
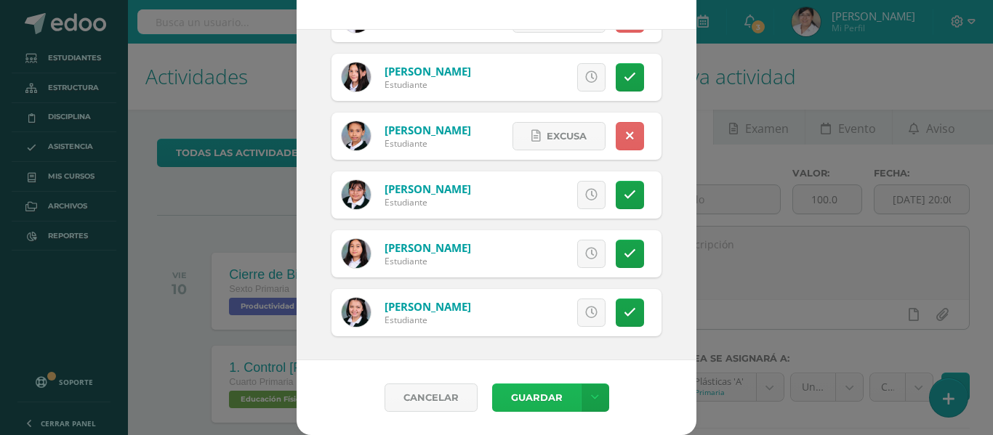
click at [539, 400] on button "Guardar" at bounding box center [536, 398] width 89 height 28
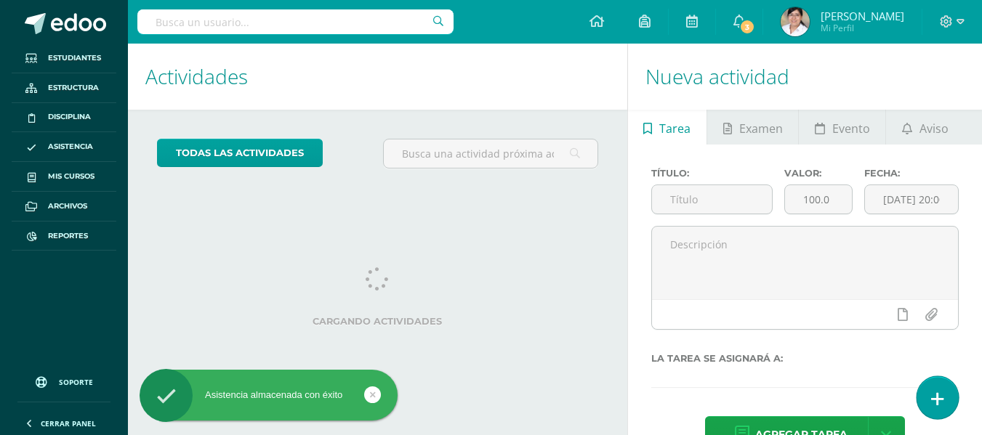
click at [948, 401] on link at bounding box center [936, 397] width 41 height 42
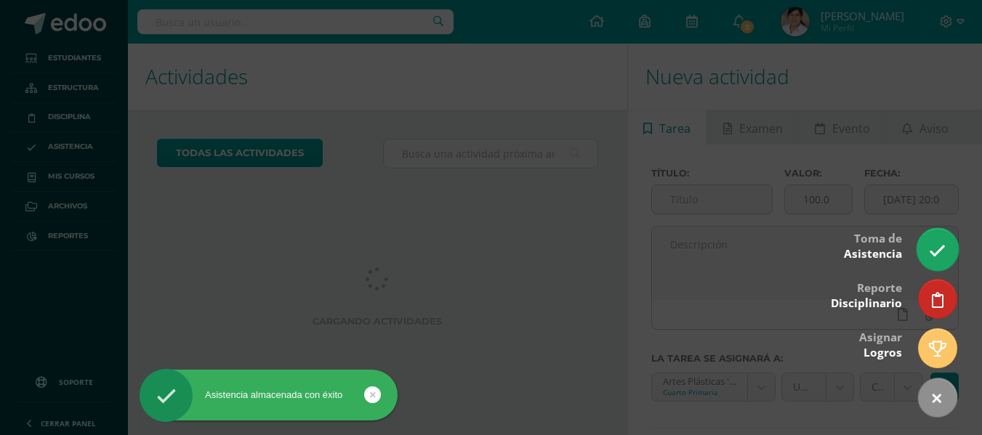
click at [937, 245] on icon at bounding box center [937, 251] width 17 height 17
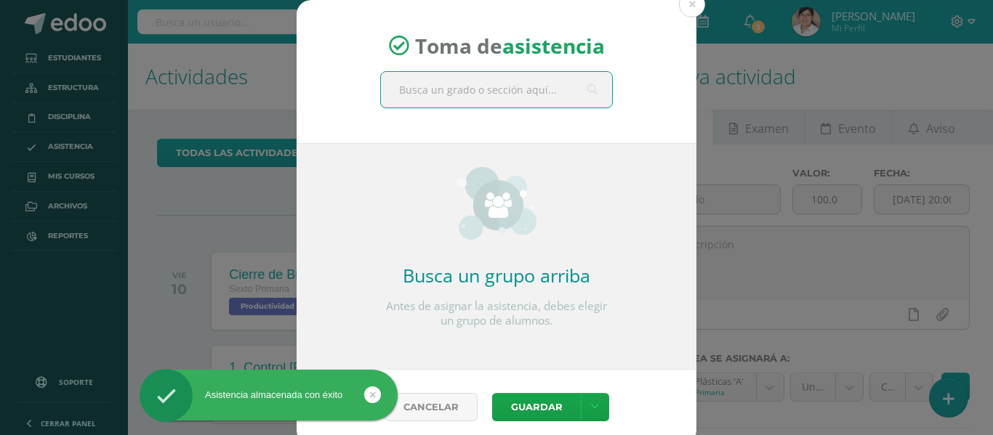
click at [508, 95] on input "text" at bounding box center [496, 90] width 231 height 36
type input "sexto b"
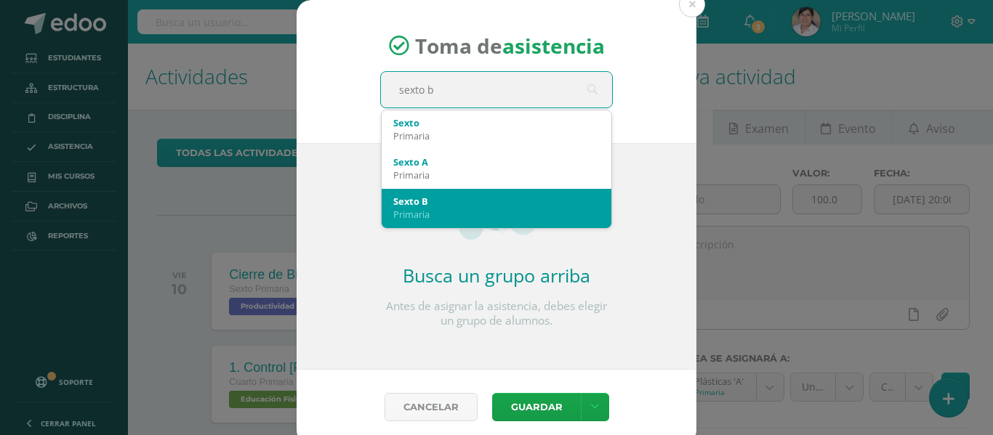
click at [470, 195] on div "Sexto B" at bounding box center [496, 201] width 206 height 13
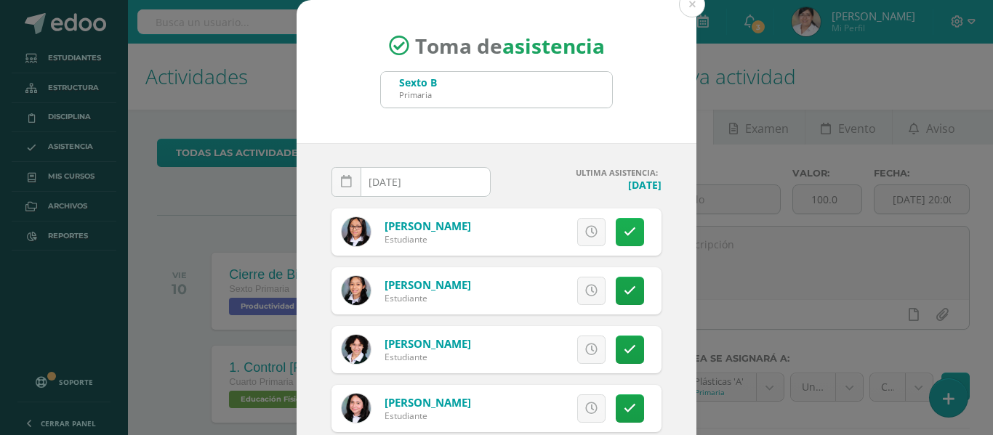
click at [623, 227] on icon at bounding box center [629, 232] width 12 height 12
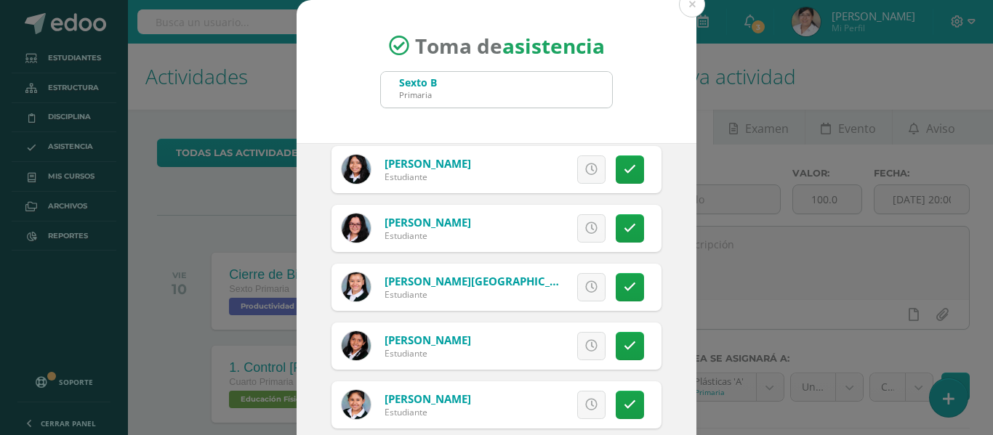
scroll to position [727, 0]
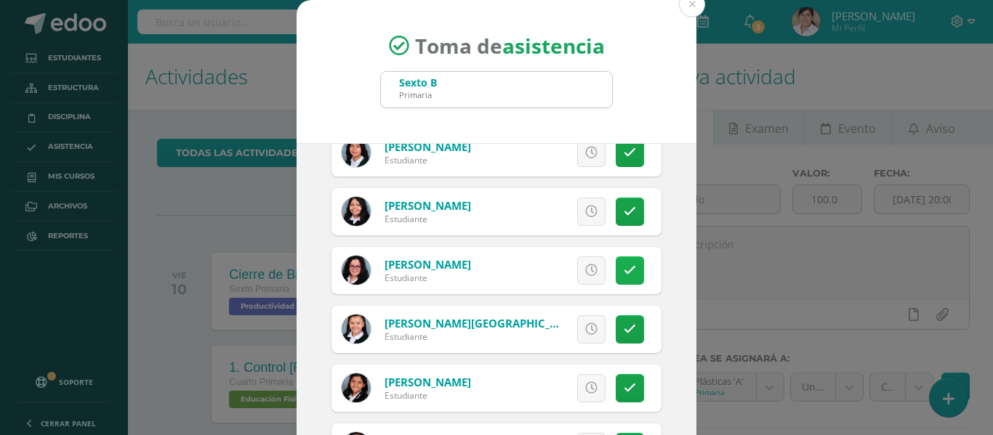
click at [623, 274] on icon at bounding box center [629, 270] width 12 height 12
click at [550, 269] on span "Excusa" at bounding box center [566, 270] width 40 height 27
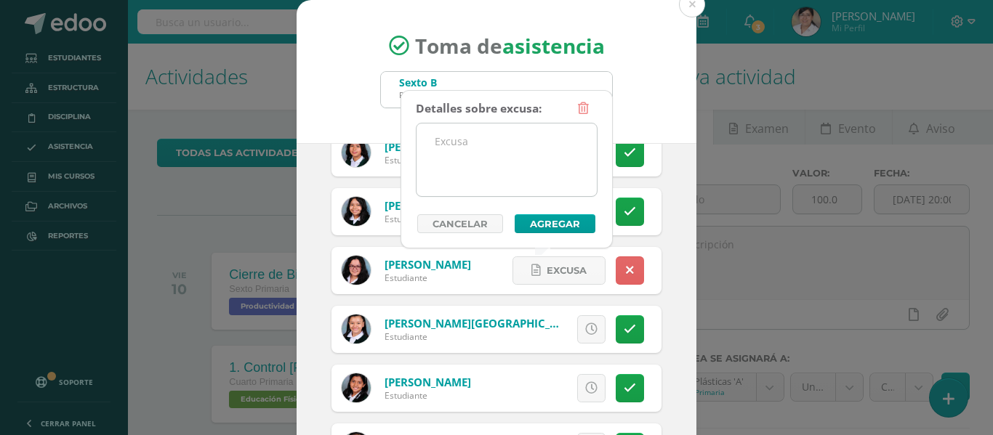
click at [503, 148] on textarea at bounding box center [506, 160] width 180 height 73
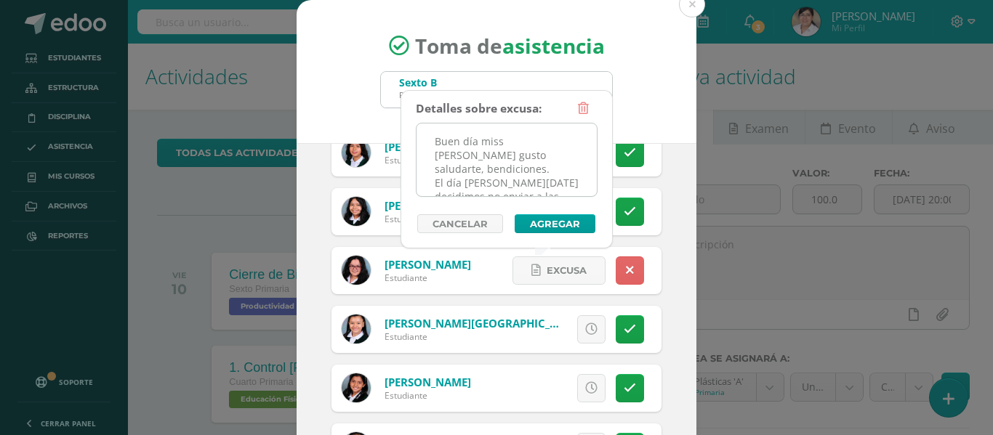
scroll to position [436, 0]
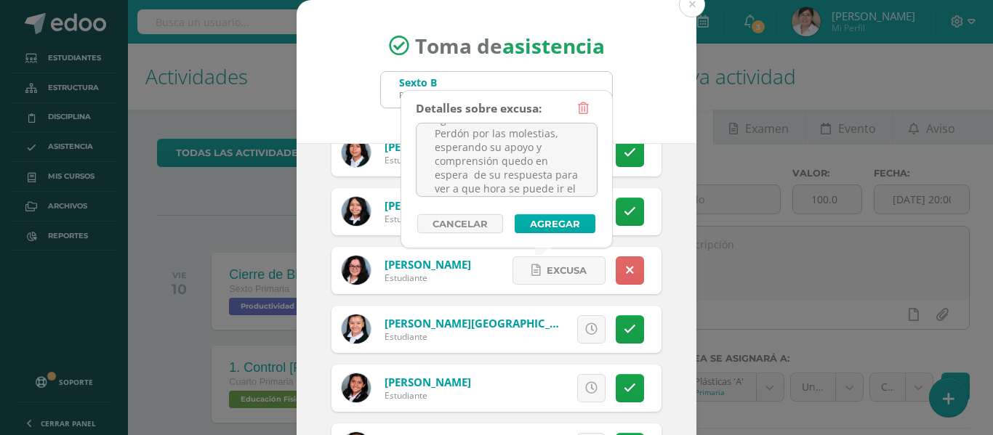
type textarea "Buen día miss Raissa gusto saludarte, bendiciones. El día de hoy decidimos no e…"
click at [533, 217] on button "Agregar" at bounding box center [554, 223] width 81 height 19
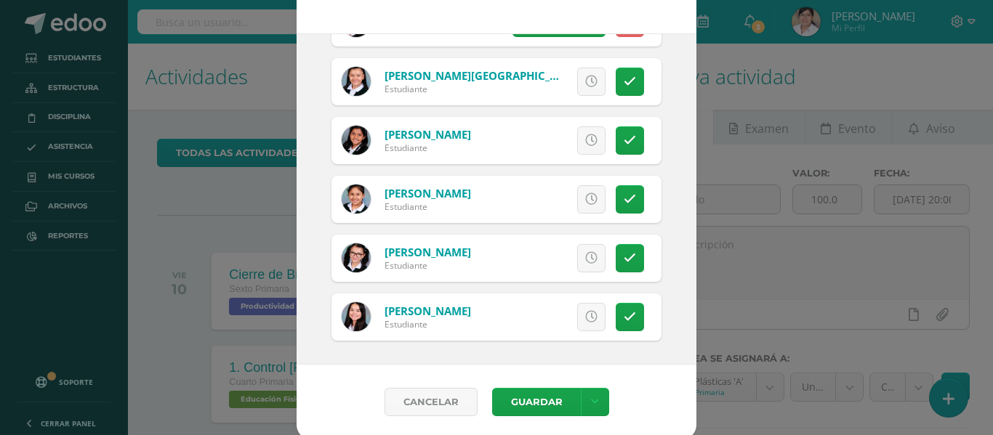
scroll to position [114, 0]
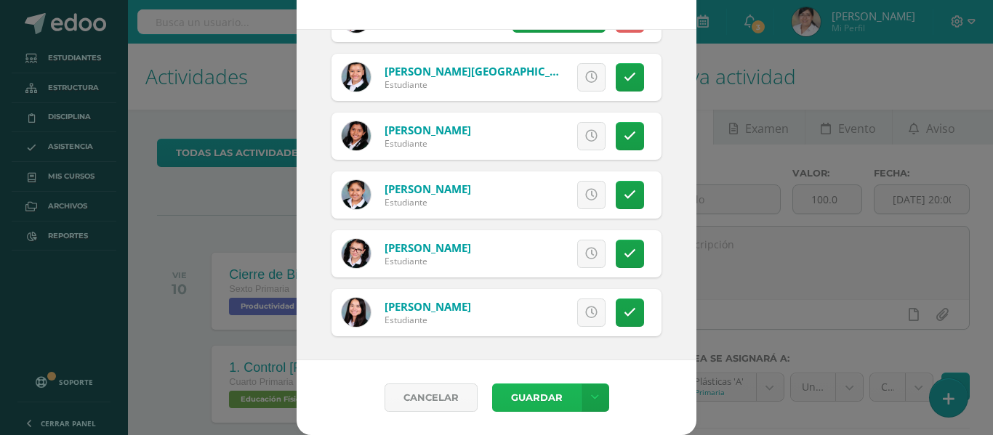
click at [536, 401] on button "Guardar" at bounding box center [536, 398] width 89 height 28
